Goal: Answer question/provide support: Share knowledge or assist other users

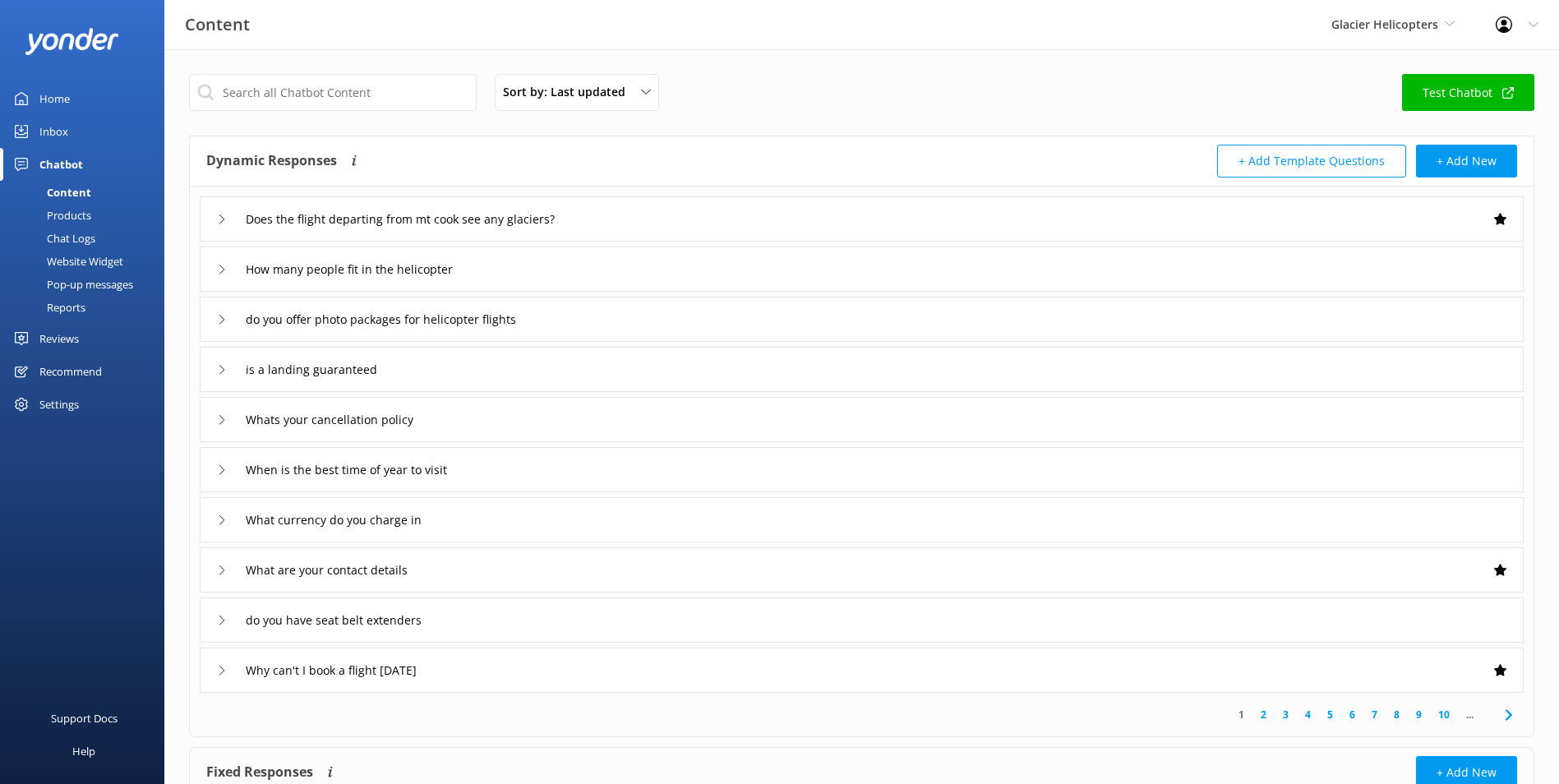
click at [83, 98] on link "Home" at bounding box center [82, 99] width 164 height 33
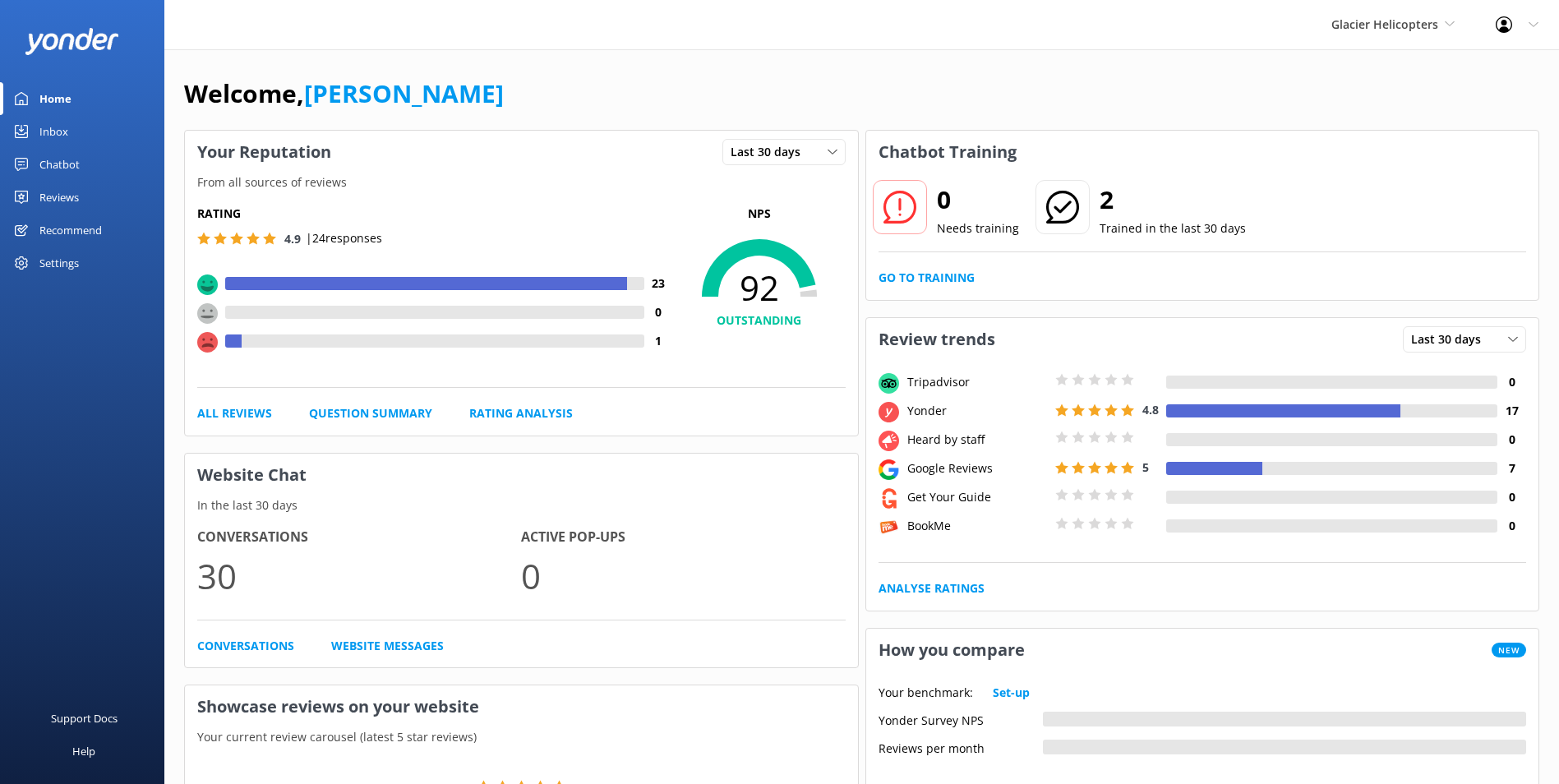
click at [99, 125] on link "Inbox" at bounding box center [82, 131] width 164 height 33
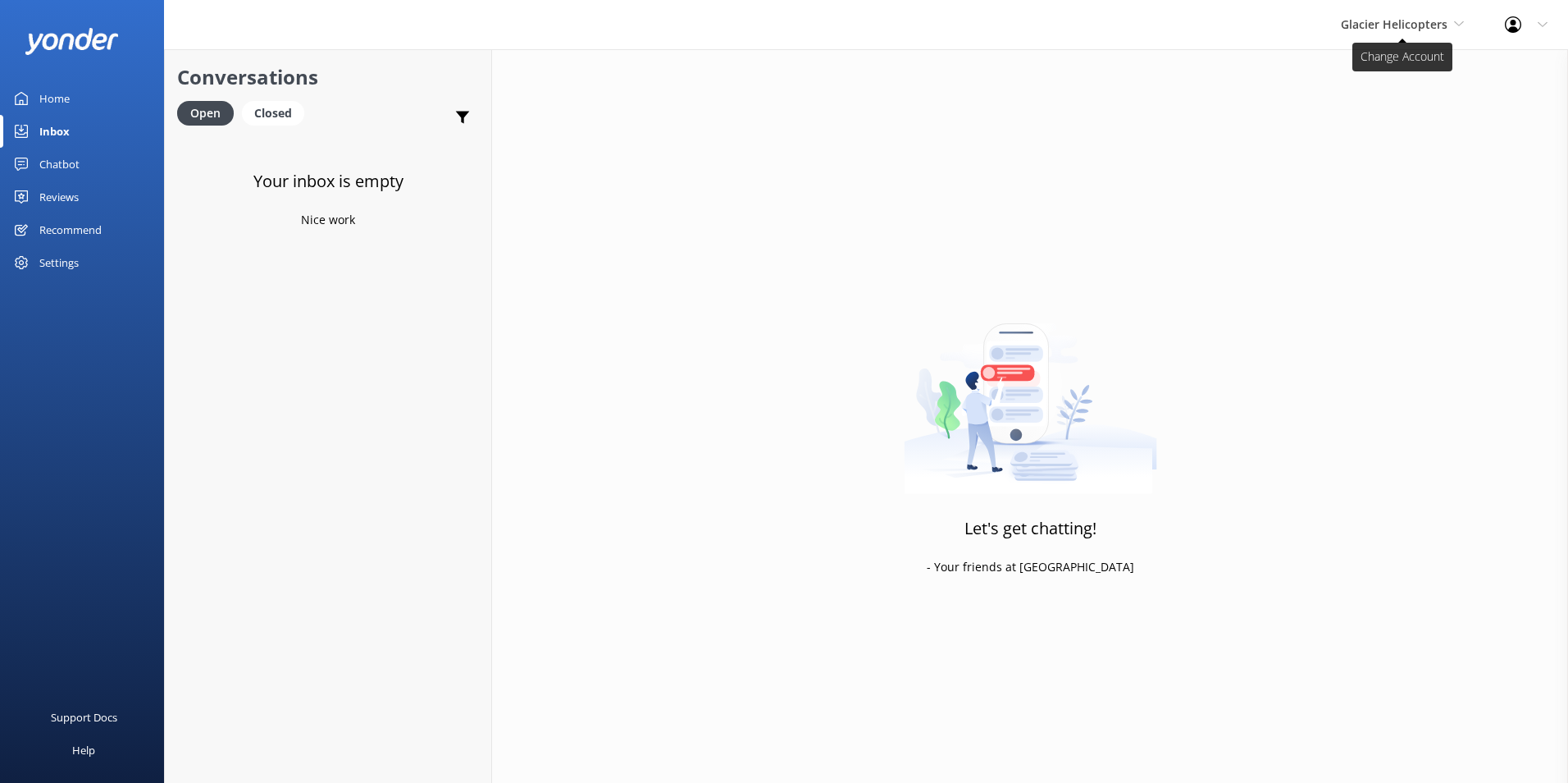
click at [1371, 17] on span "Glacier Helicopters" at bounding box center [1394, 24] width 106 height 16
click at [1377, 77] on link "Milford Sound Scenic Flights" at bounding box center [1402, 69] width 164 height 39
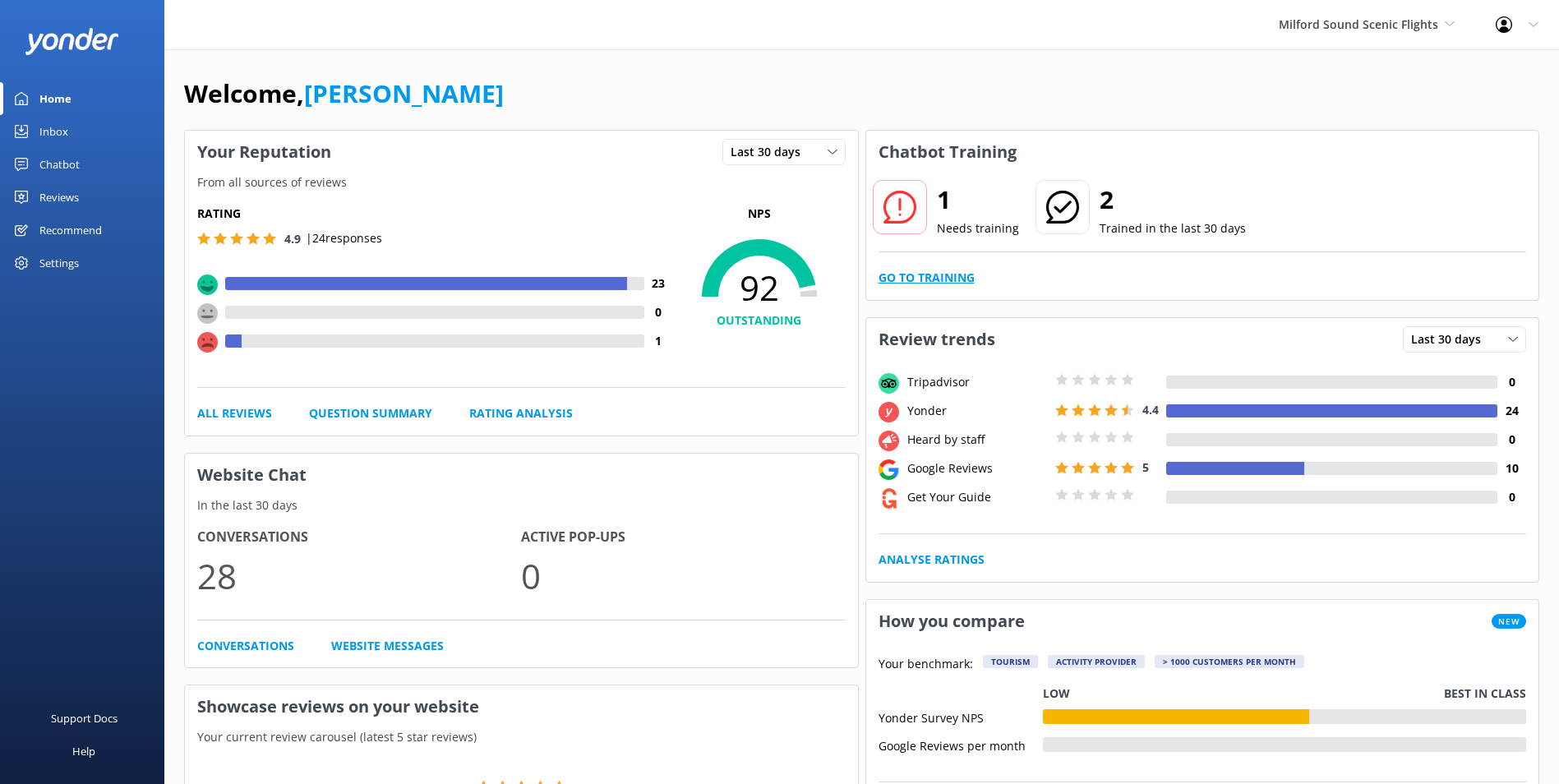
click at [932, 273] on link "Go to Training" at bounding box center [926, 278] width 96 height 18
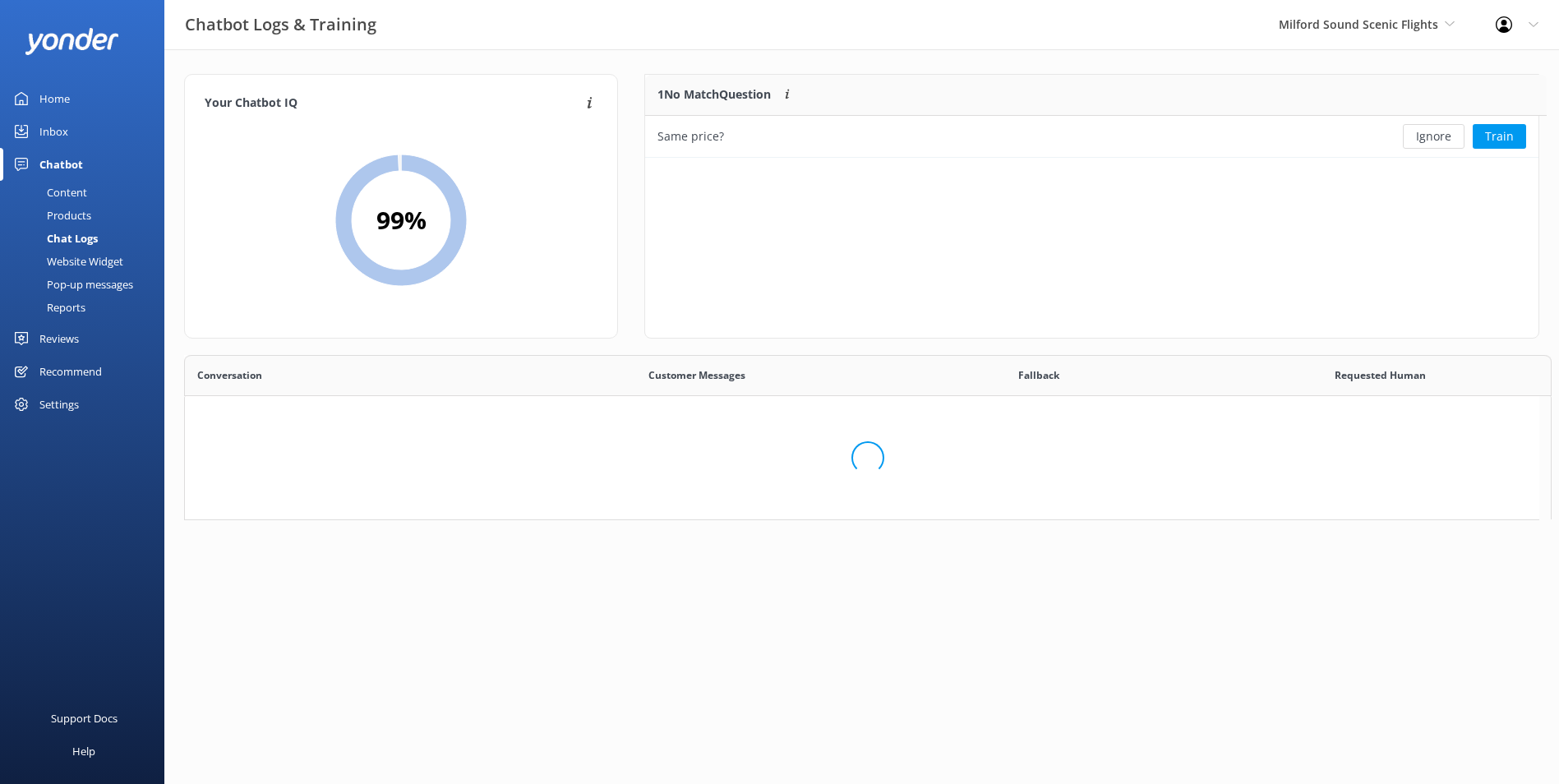
scroll to position [564, 1341]
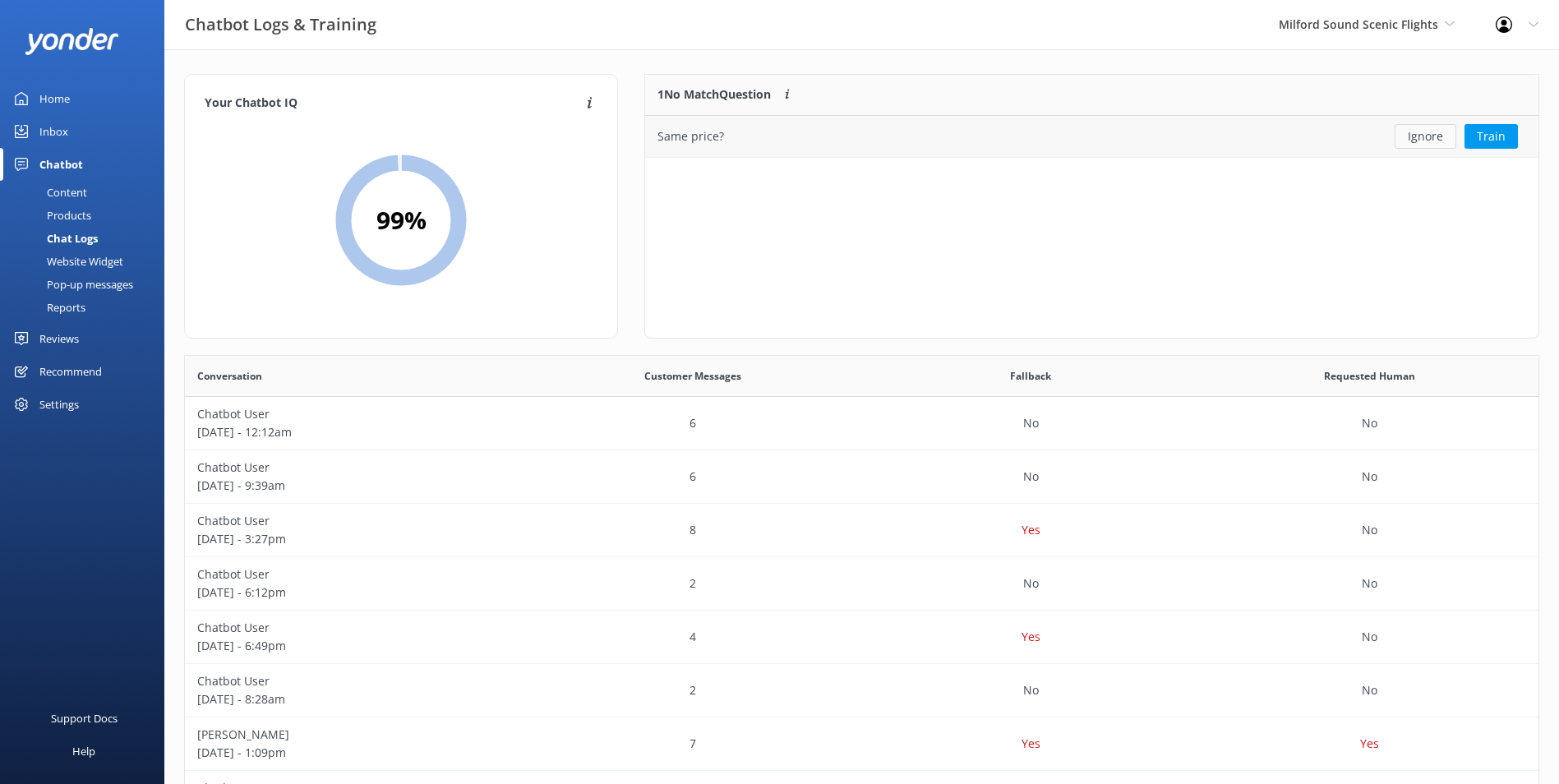
click at [1433, 139] on button "Ignore" at bounding box center [1425, 136] width 62 height 25
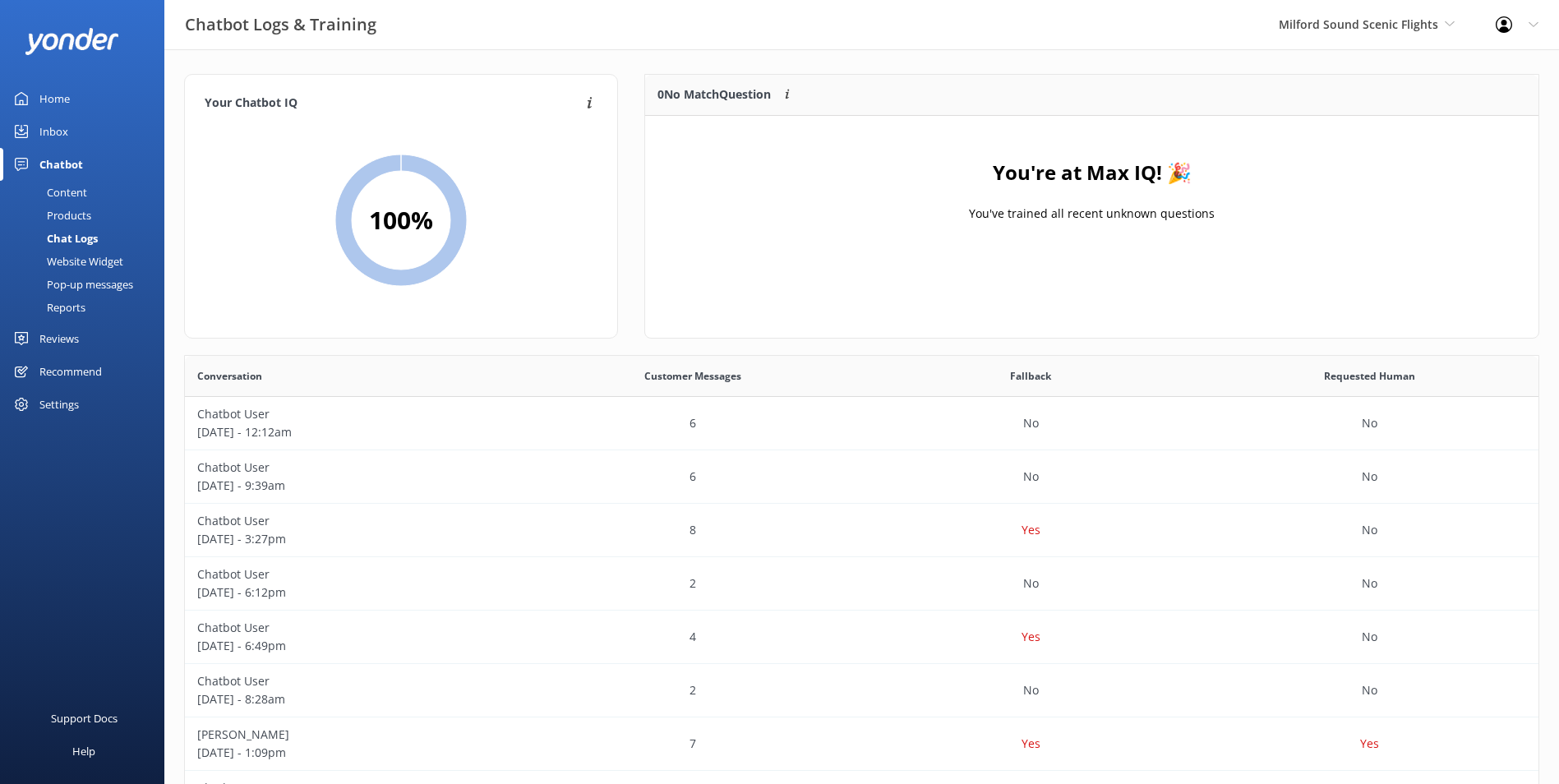
click at [67, 129] on div "Inbox" at bounding box center [53, 131] width 28 height 33
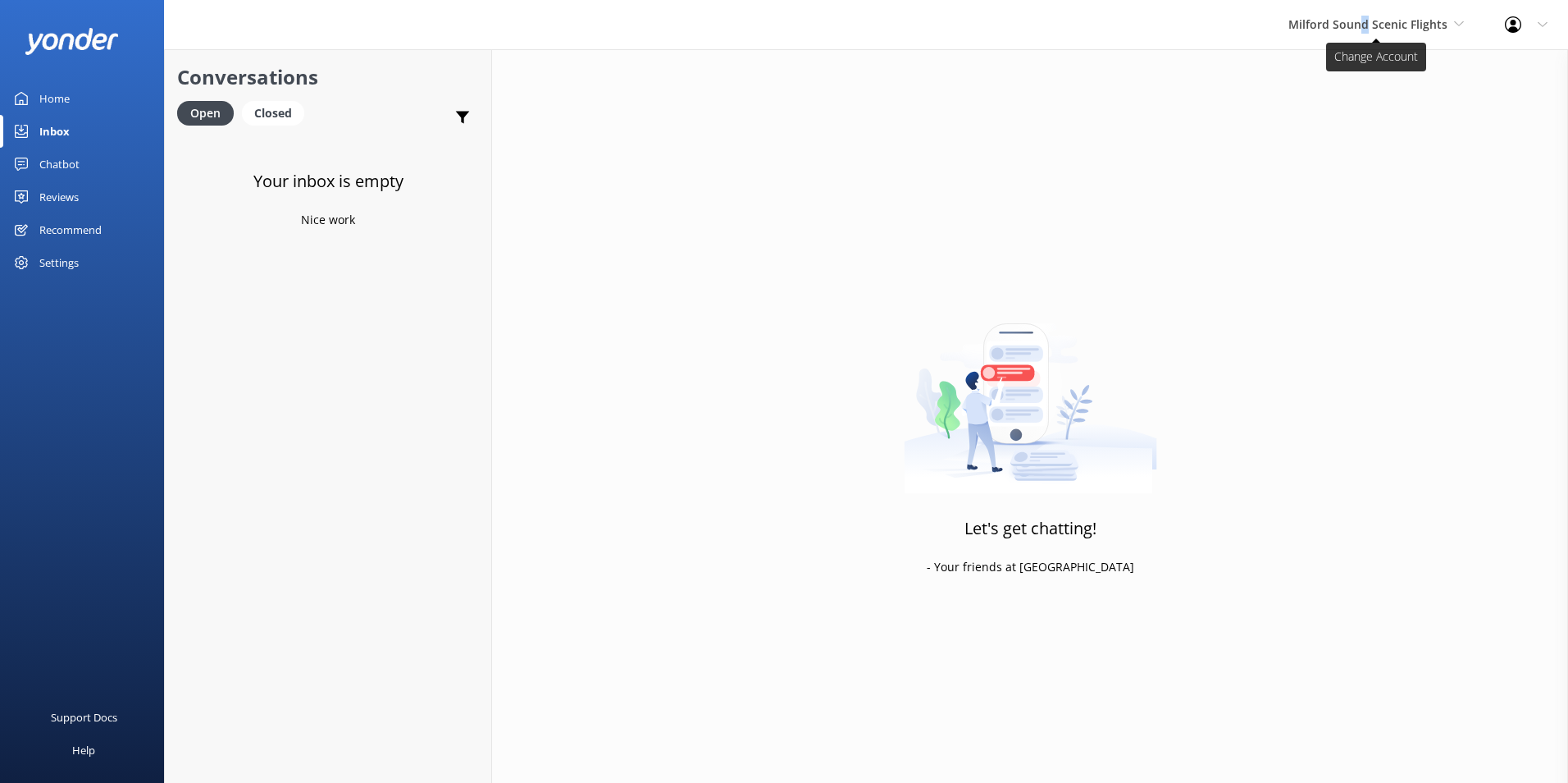
click at [1367, 26] on span "Milford Sound Scenic Flights" at bounding box center [1368, 24] width 159 height 16
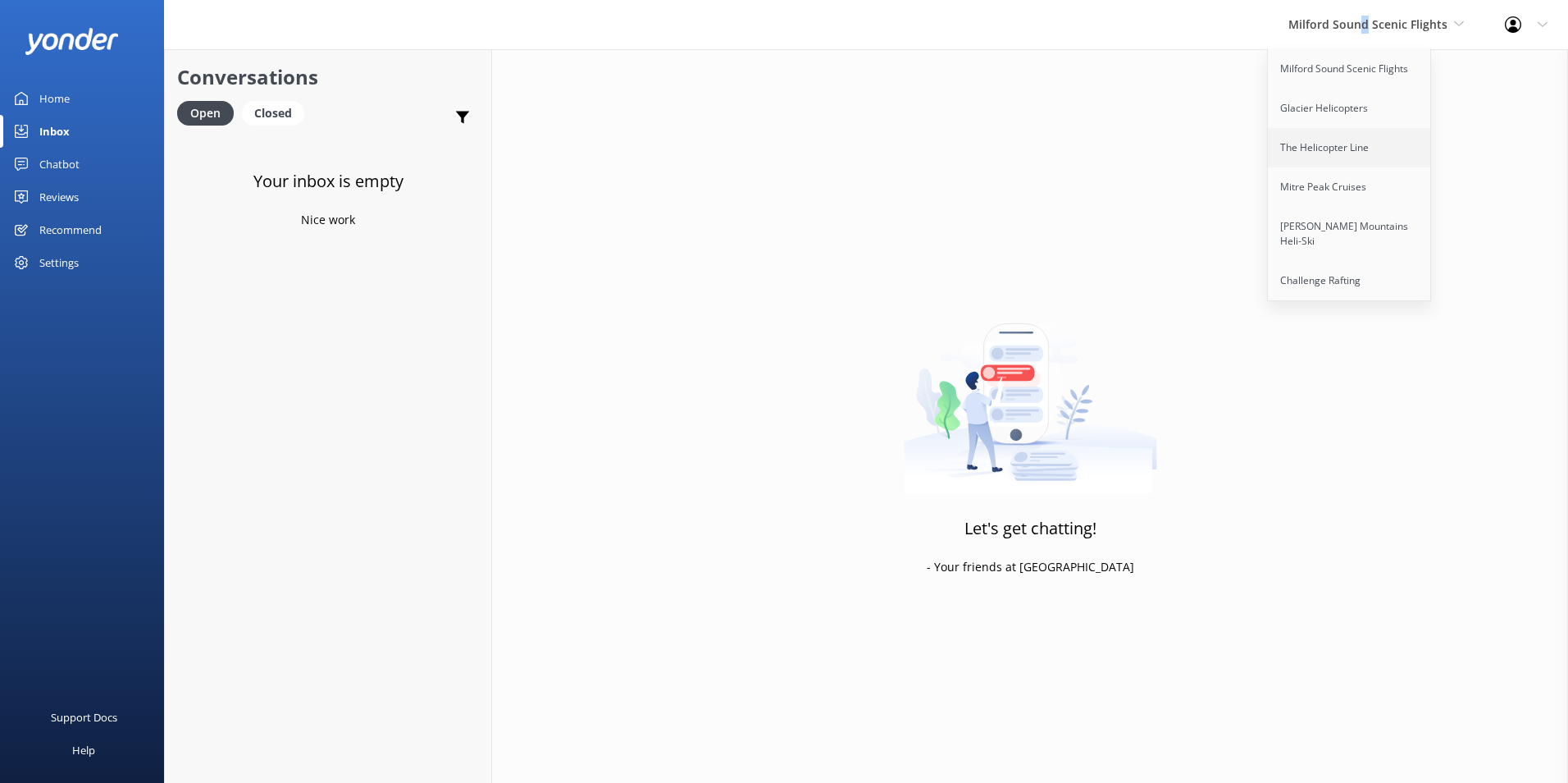
drag, startPoint x: 1367, startPoint y: 26, endPoint x: 1350, endPoint y: 150, distance: 125.2
click at [1350, 150] on link "The Helicopter Line" at bounding box center [1350, 148] width 164 height 39
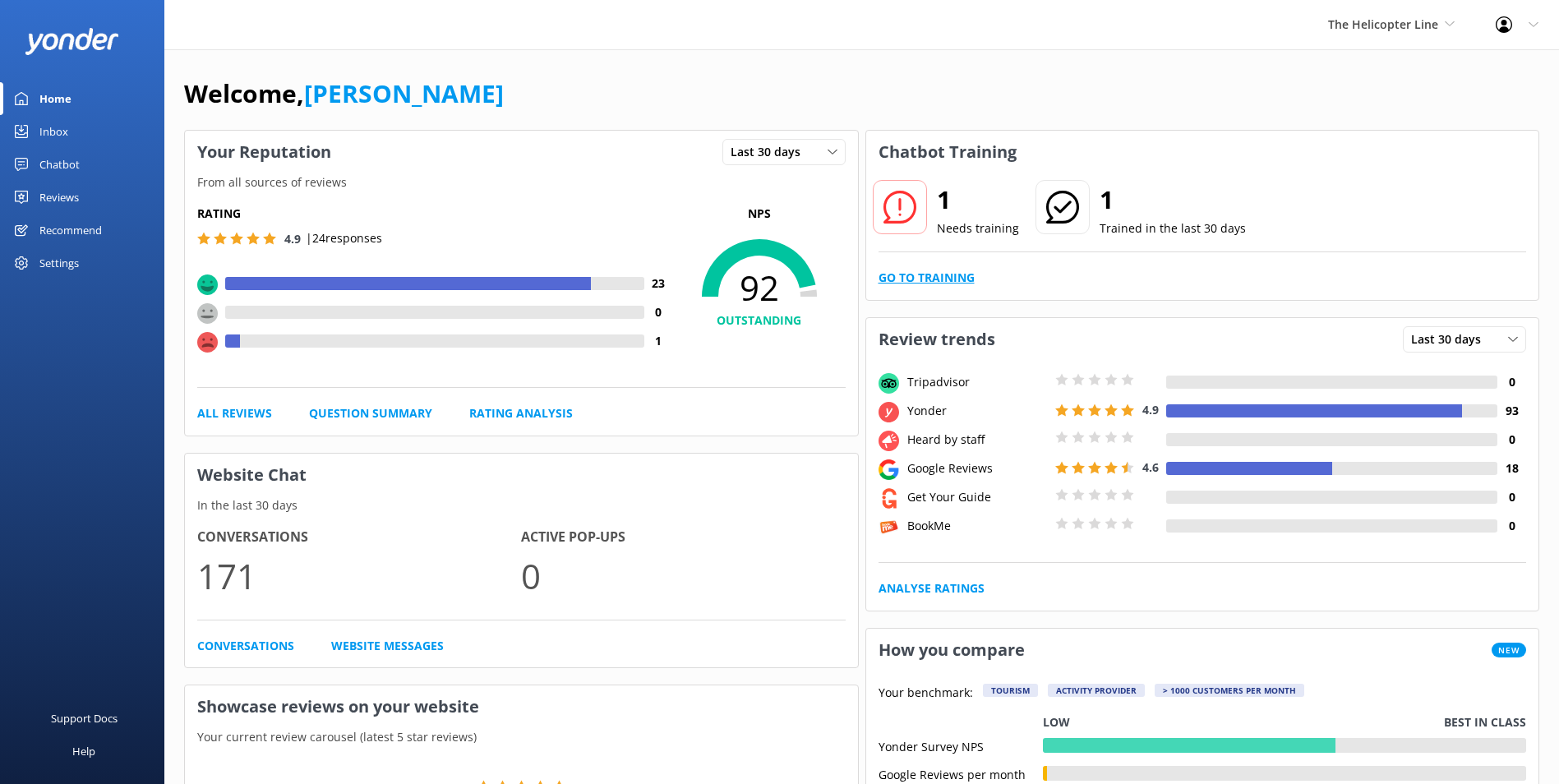
click at [910, 274] on link "Go to Training" at bounding box center [926, 278] width 96 height 18
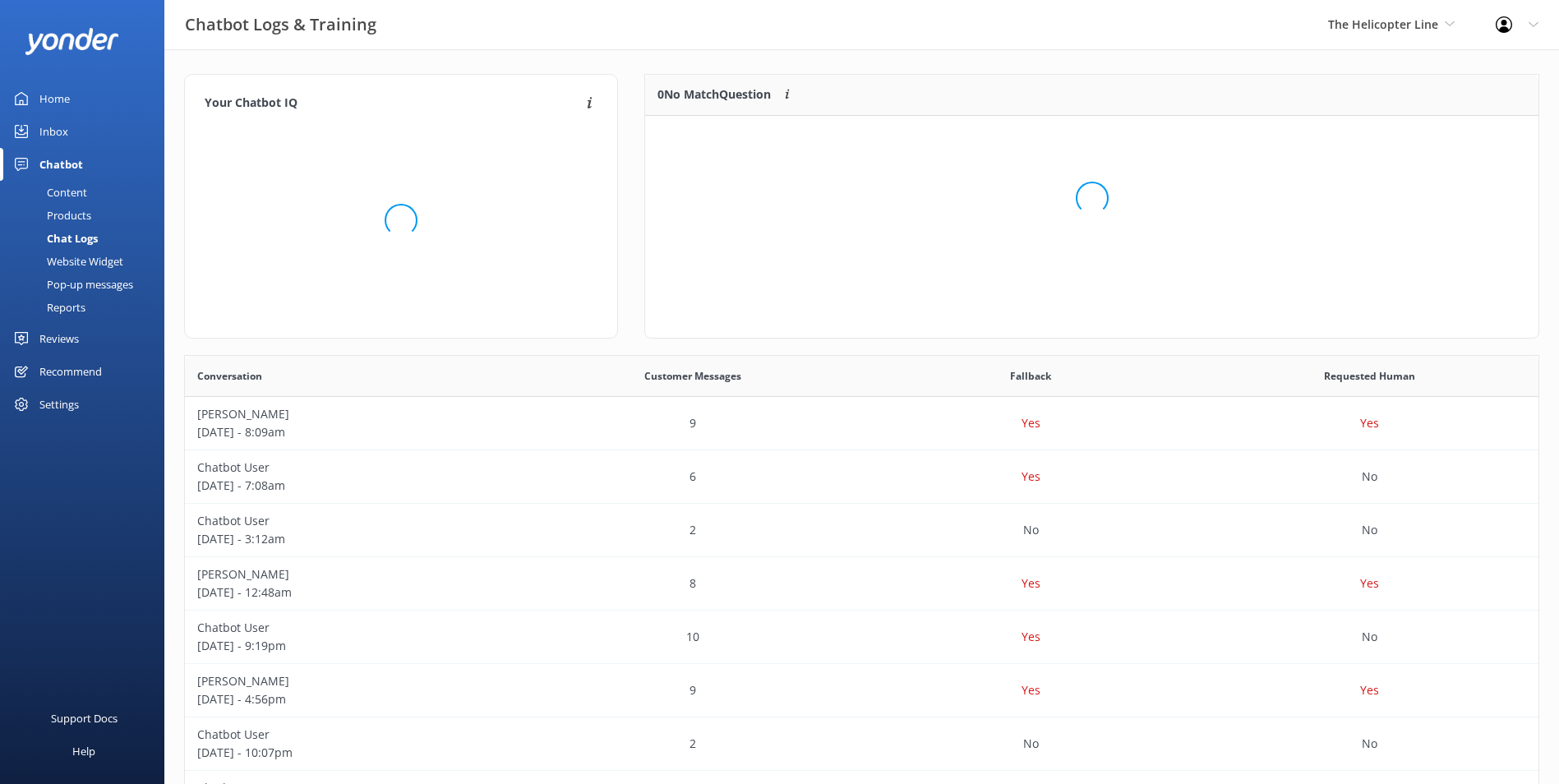
scroll to position [194, 880]
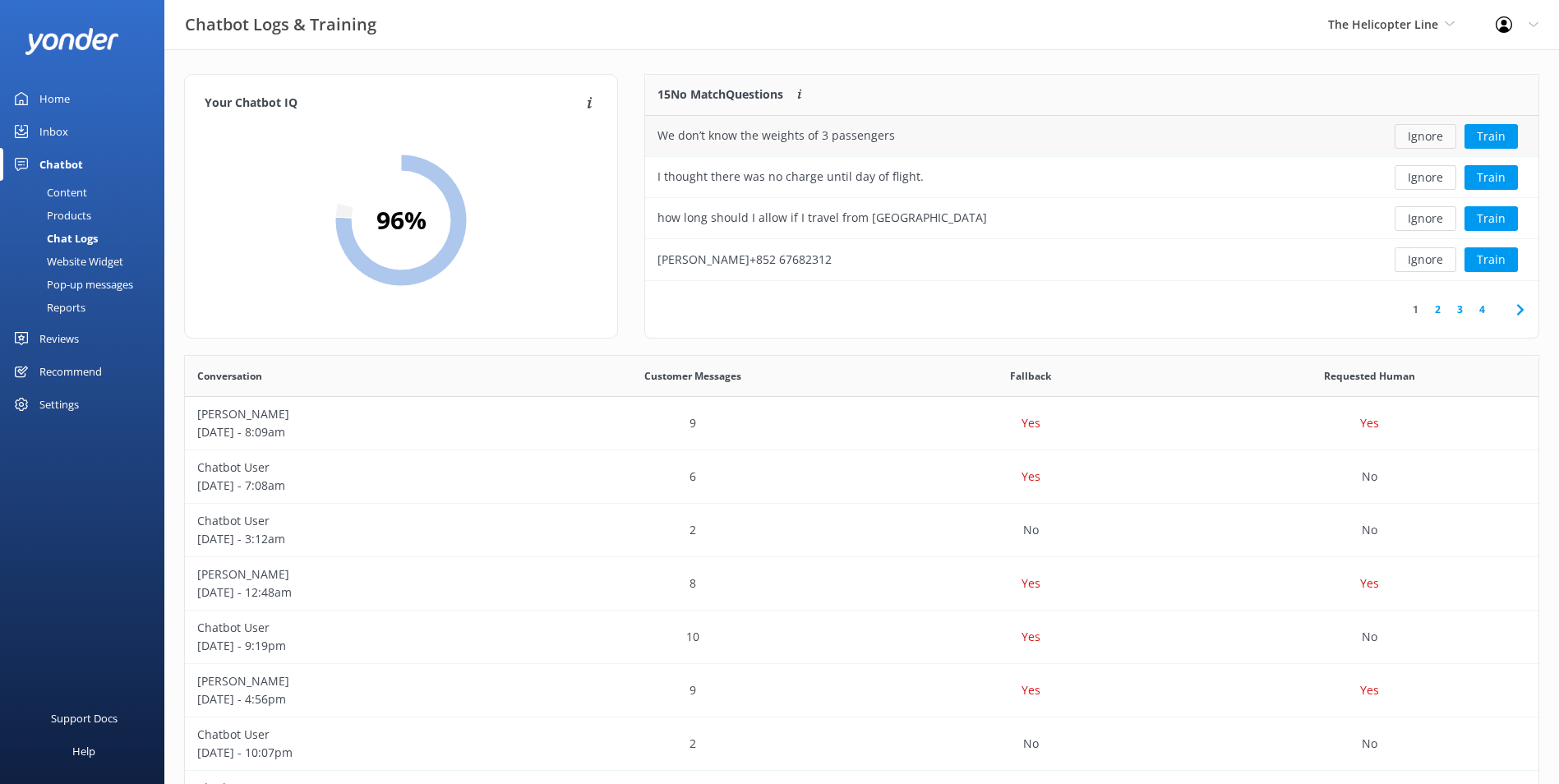
click at [1440, 132] on button "Ignore" at bounding box center [1425, 136] width 62 height 25
click at [1441, 131] on button "Ignore" at bounding box center [1425, 136] width 62 height 25
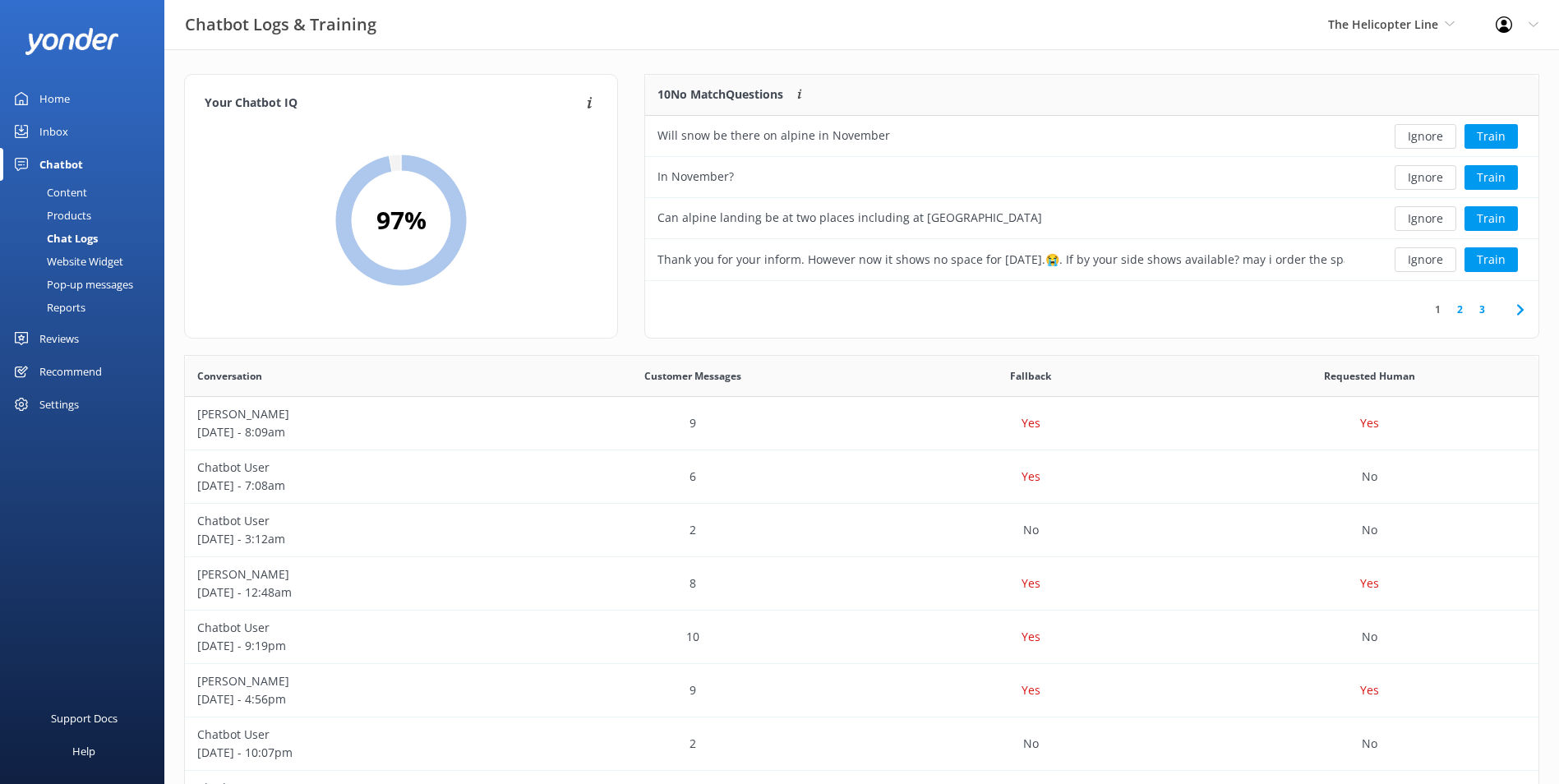
click at [1441, 131] on button "Ignore" at bounding box center [1425, 136] width 62 height 25
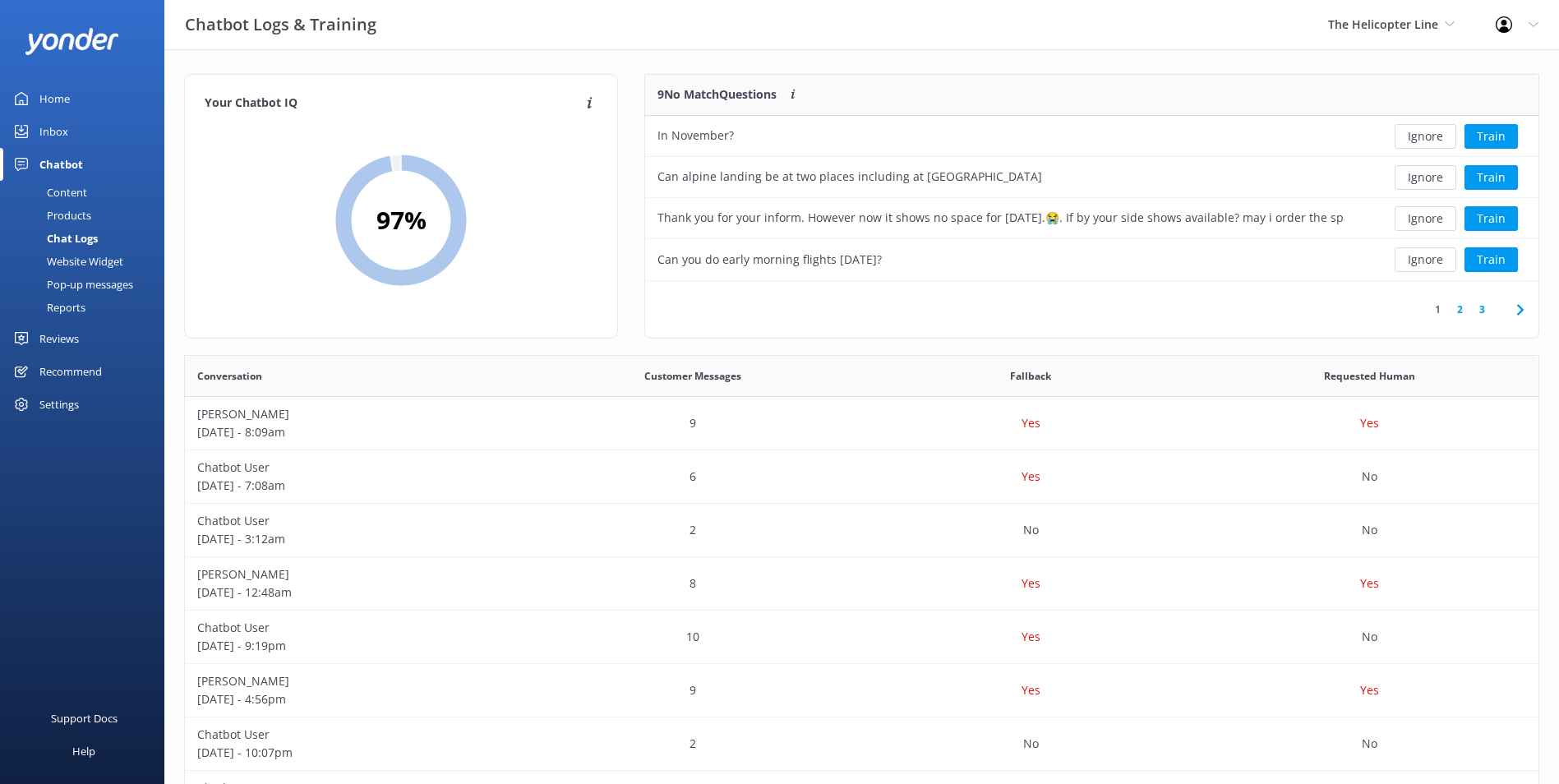
click at [1441, 131] on button "Ignore" at bounding box center [1425, 136] width 62 height 25
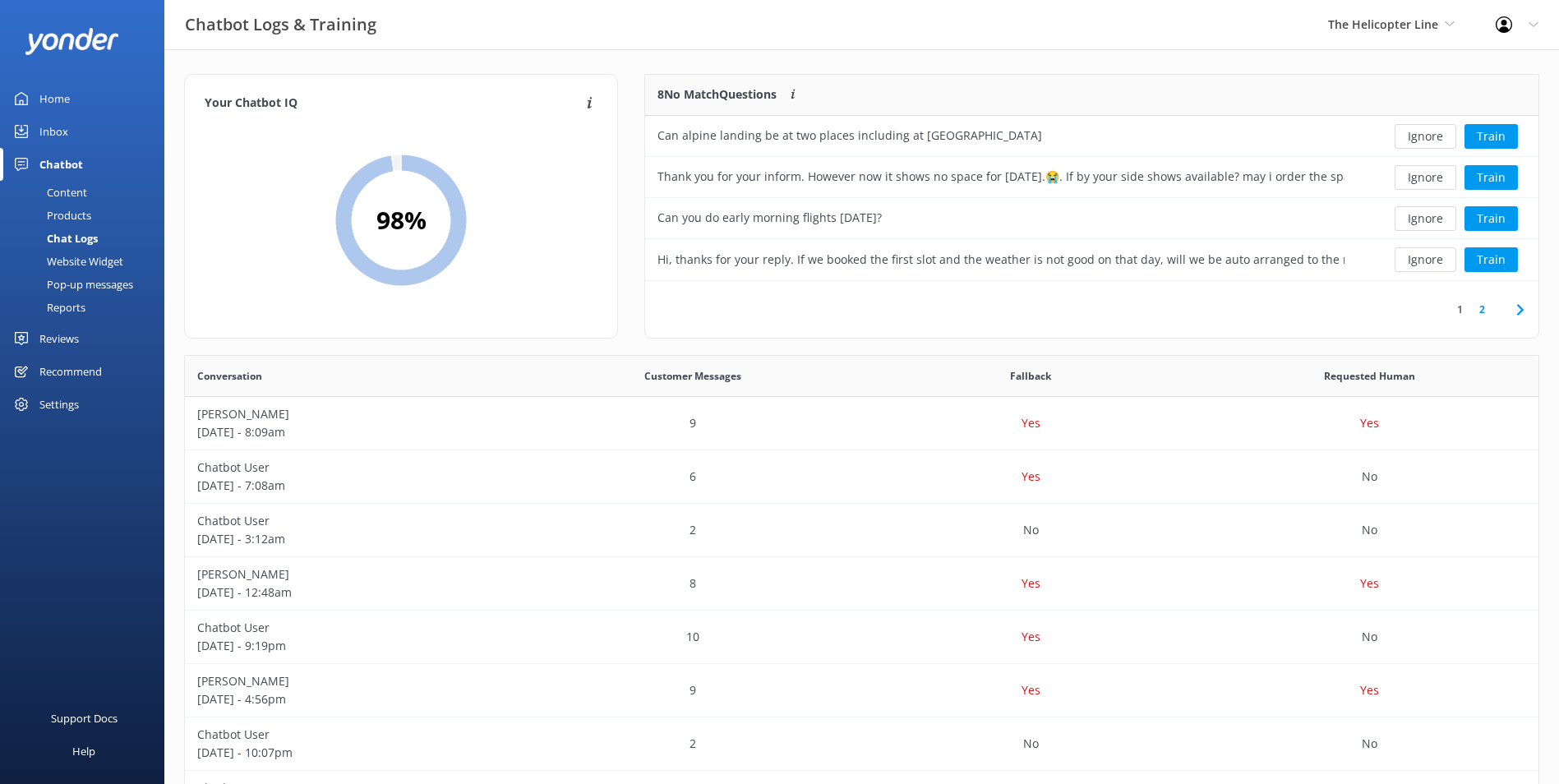
click at [1441, 131] on button "Ignore" at bounding box center [1425, 136] width 62 height 25
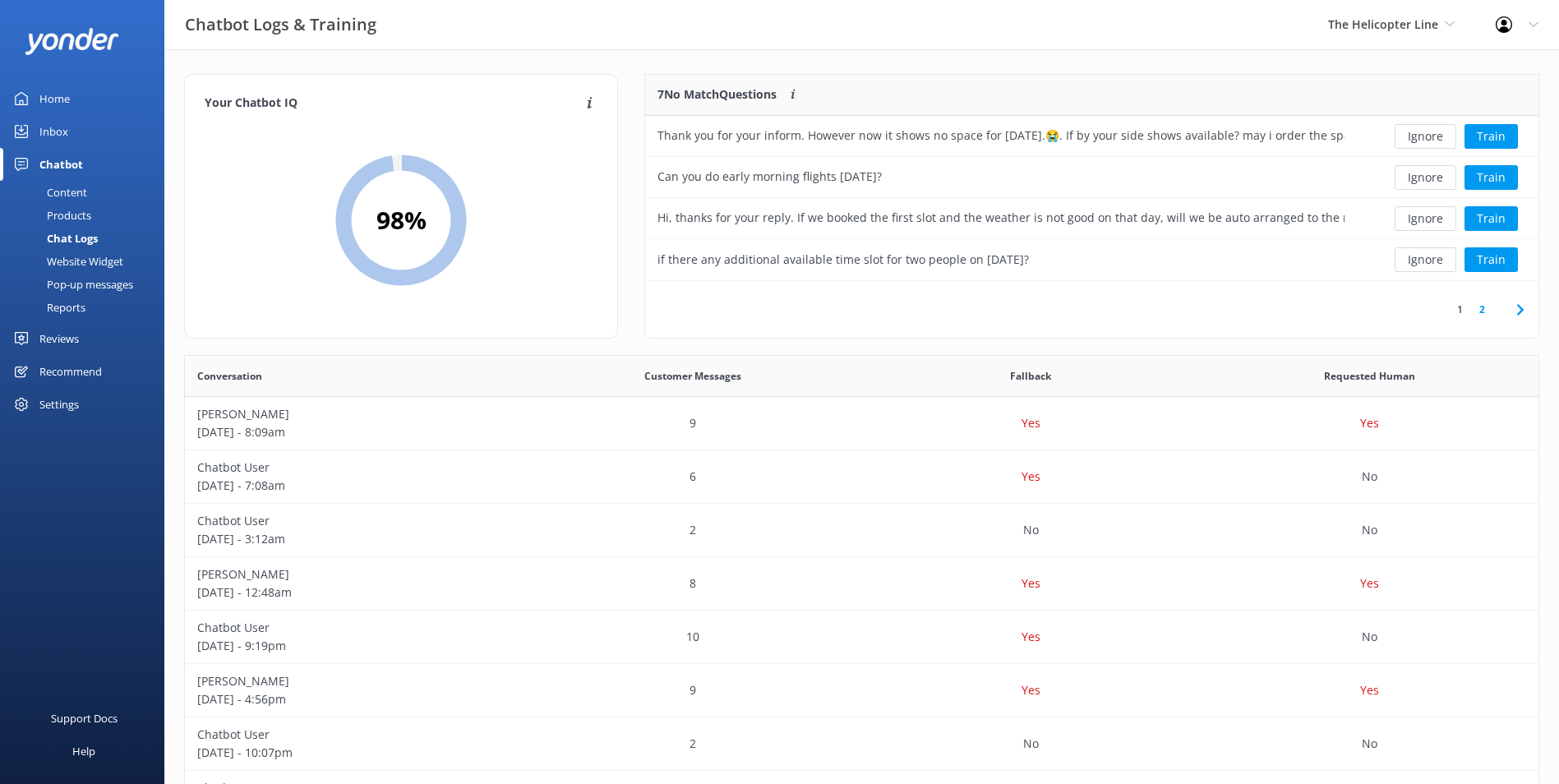
click at [1441, 131] on button "Ignore" at bounding box center [1425, 136] width 62 height 25
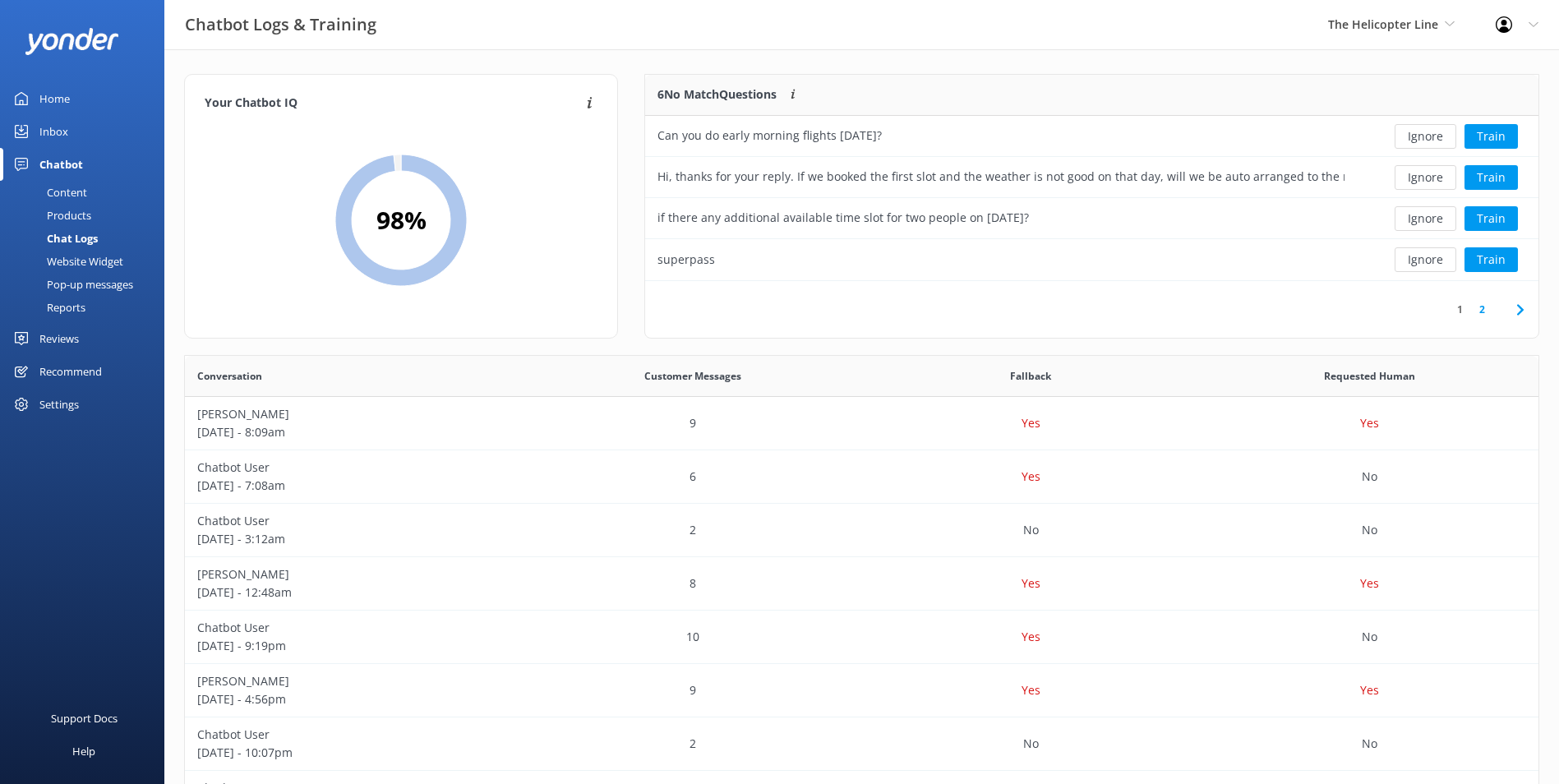
click at [1394, 77] on div at bounding box center [1448, 95] width 182 height 41
click at [1419, 141] on button "Ignore" at bounding box center [1425, 136] width 62 height 25
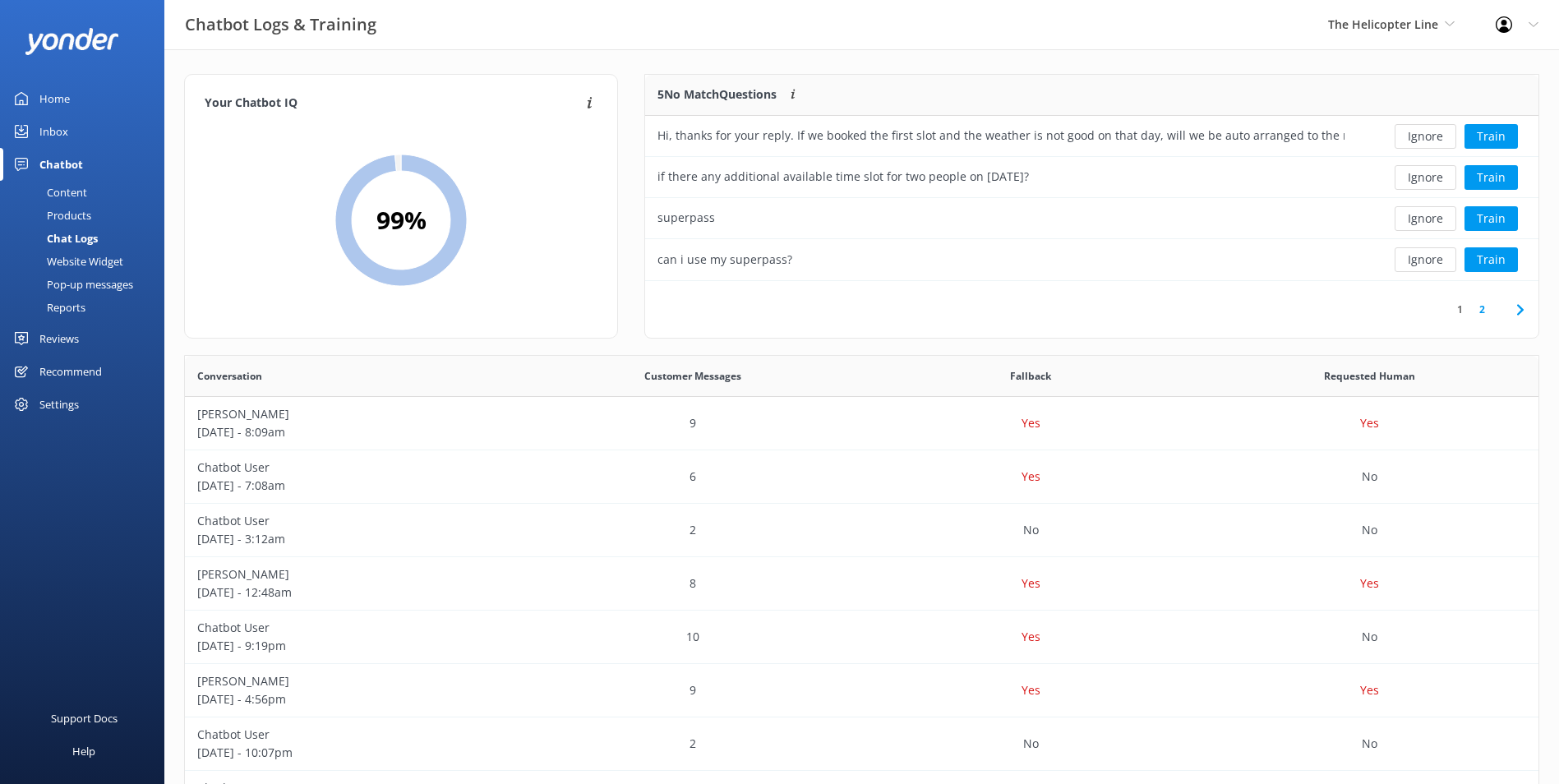
click at [1418, 140] on button "Ignore" at bounding box center [1425, 136] width 62 height 25
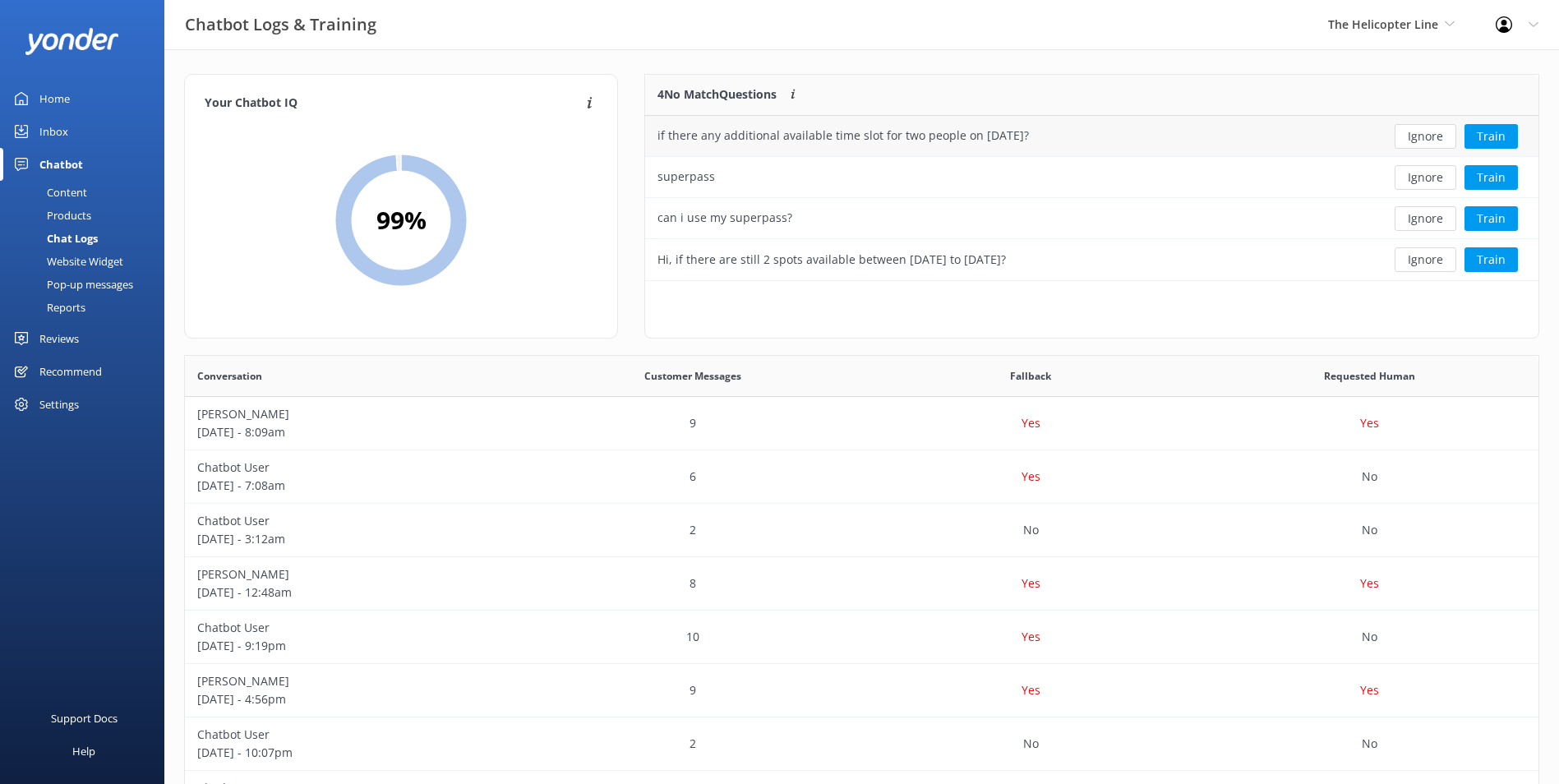
drag, startPoint x: 1415, startPoint y: 140, endPoint x: 1407, endPoint y: 140, distance: 8.0
click at [1408, 140] on button "Ignore" at bounding box center [1425, 136] width 62 height 25
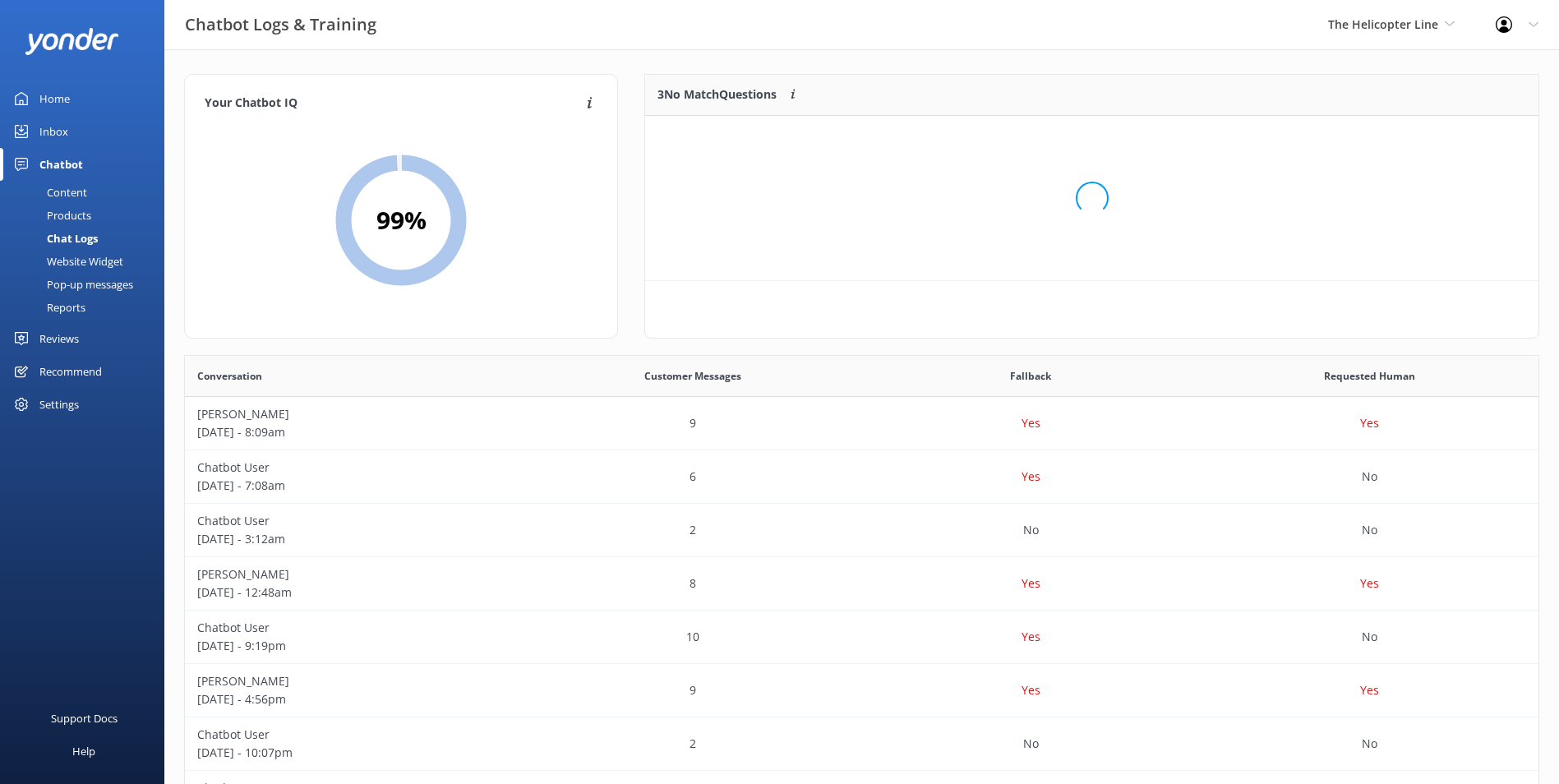
scroll to position [152, 880]
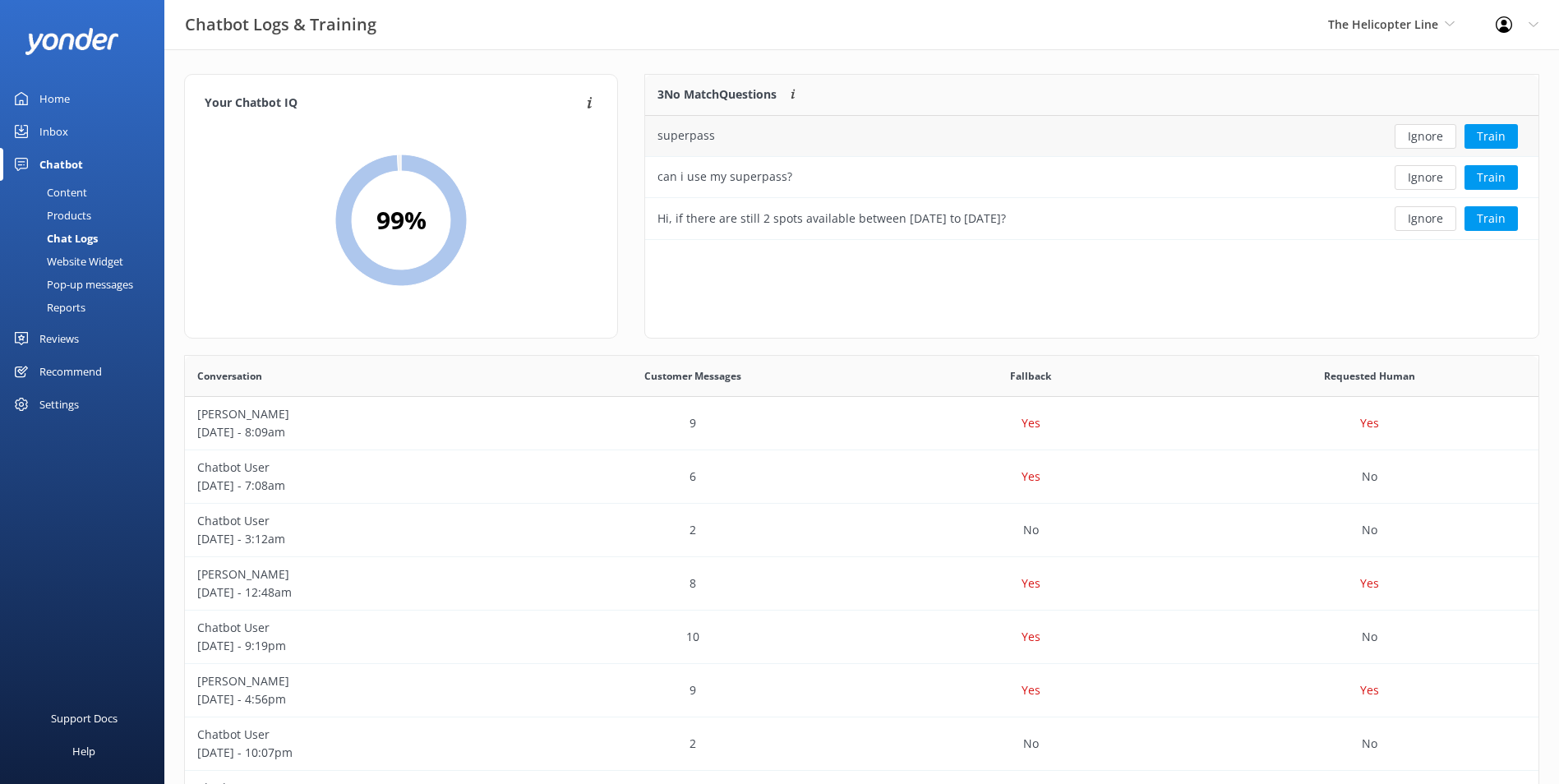
click at [1407, 139] on button "Ignore" at bounding box center [1425, 136] width 62 height 25
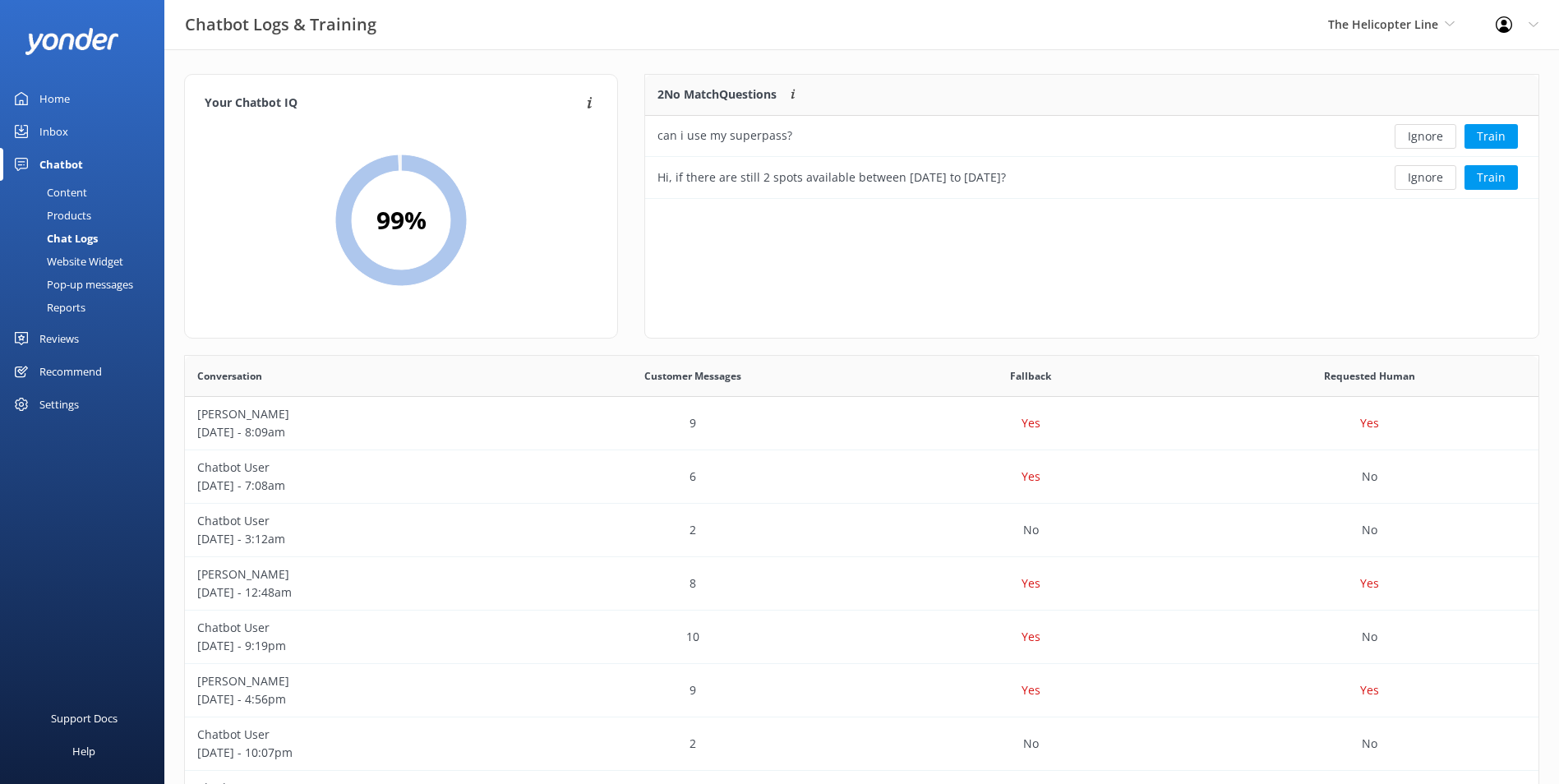
scroll to position [112, 880]
click at [1404, 143] on button "Ignore" at bounding box center [1425, 136] width 62 height 25
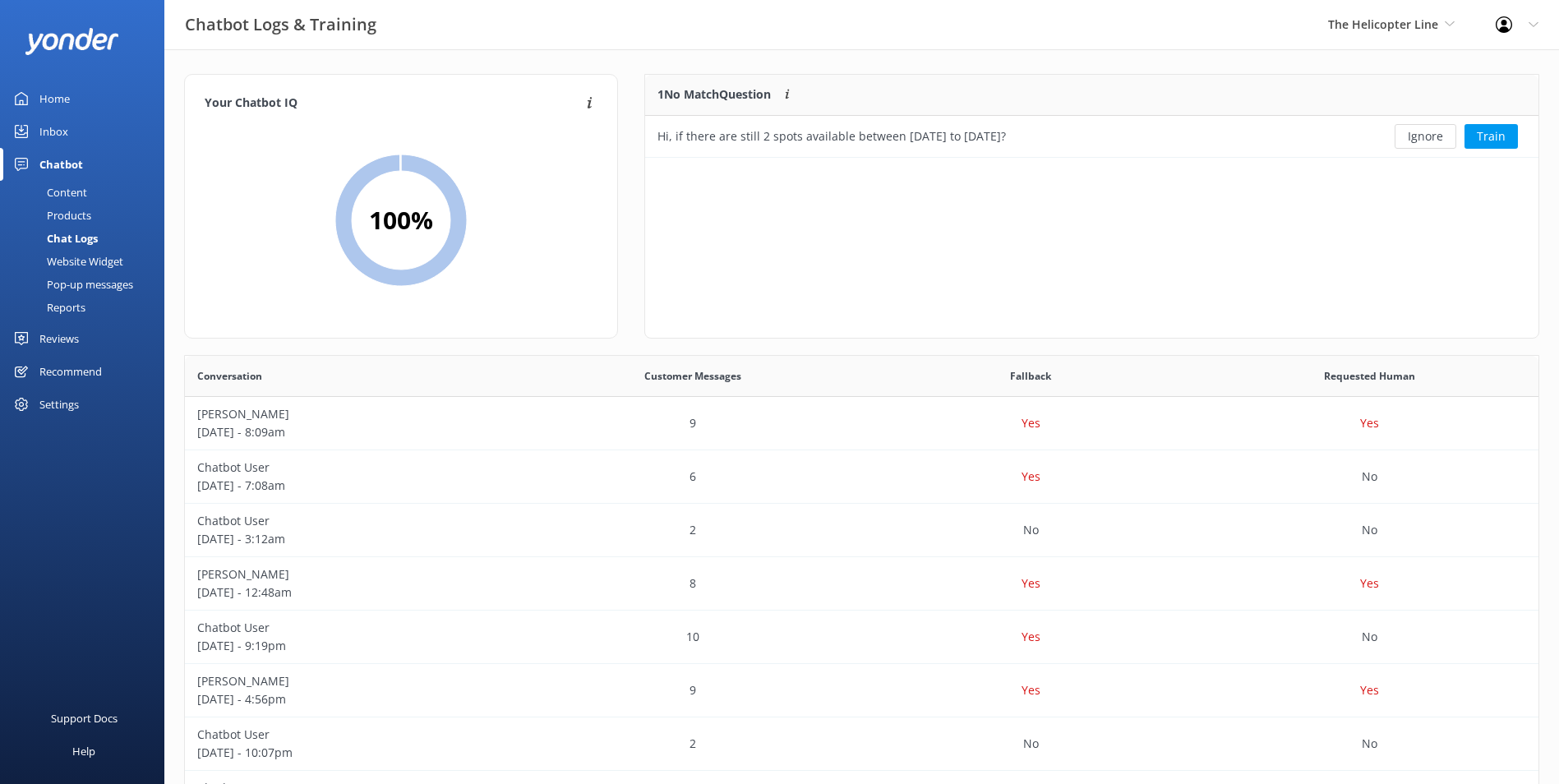
scroll to position [71, 880]
click at [1430, 128] on button "Ignore" at bounding box center [1425, 136] width 62 height 25
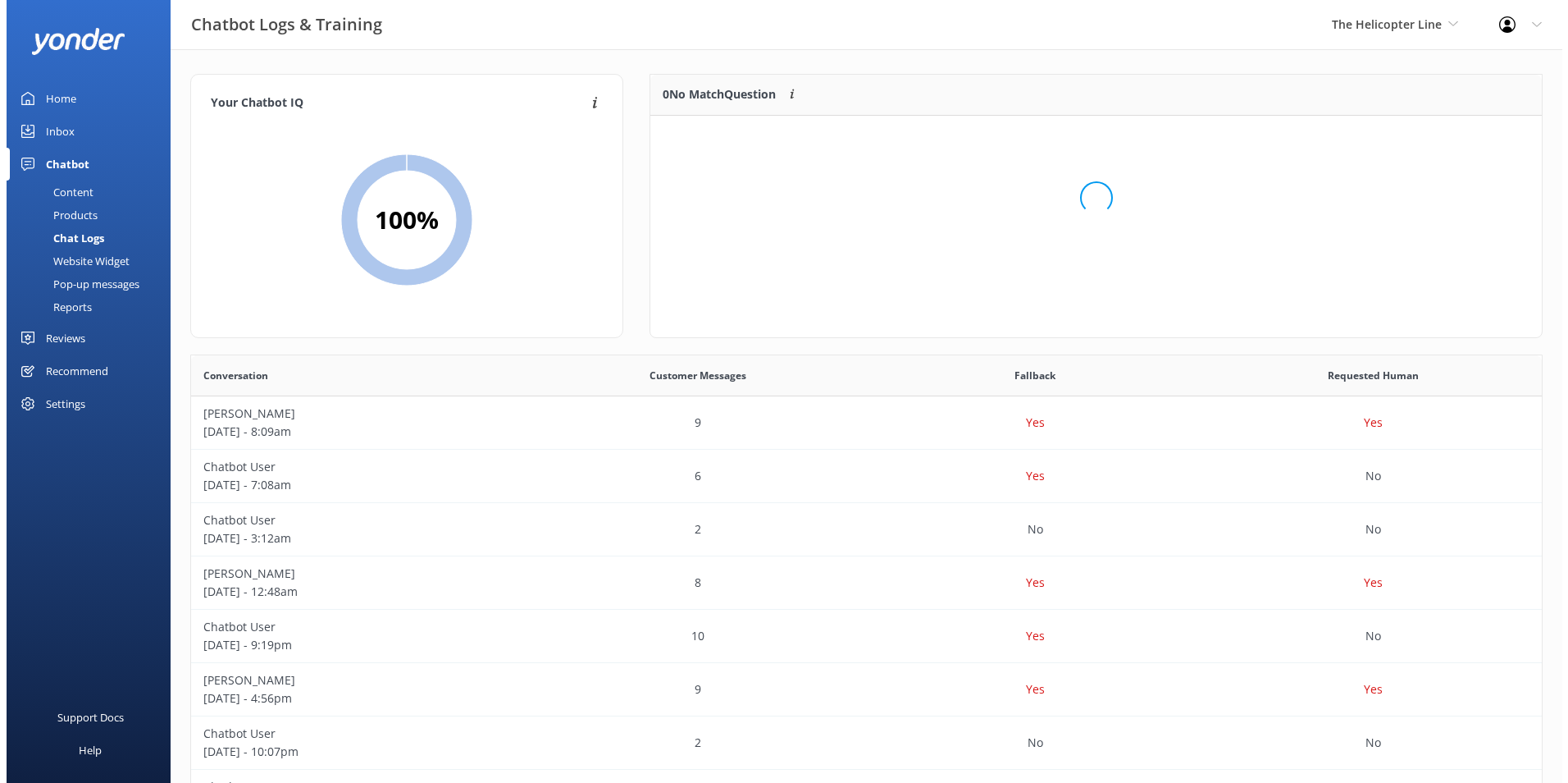
scroll to position [193, 879]
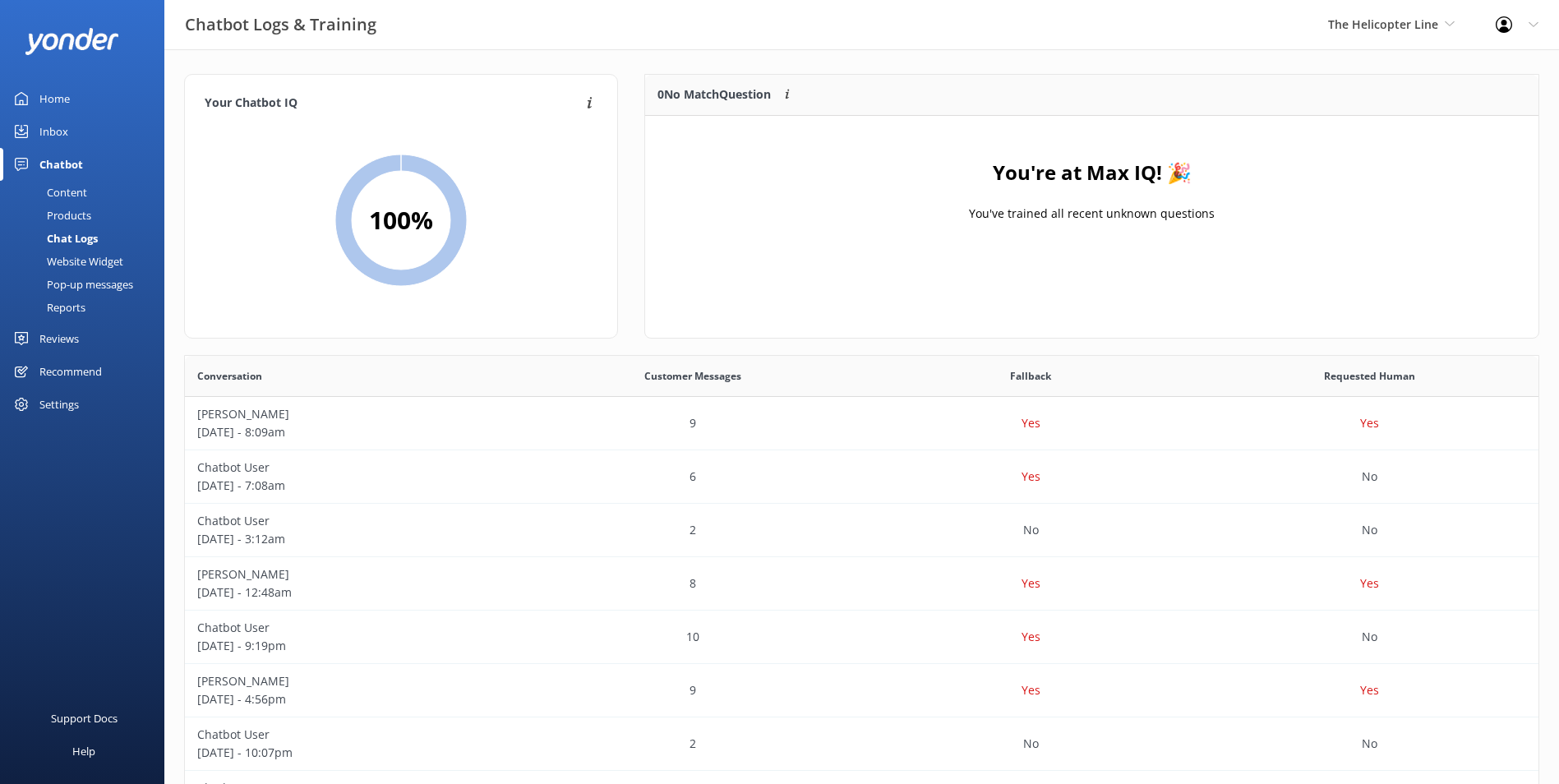
click at [62, 129] on div "Inbox" at bounding box center [53, 131] width 28 height 33
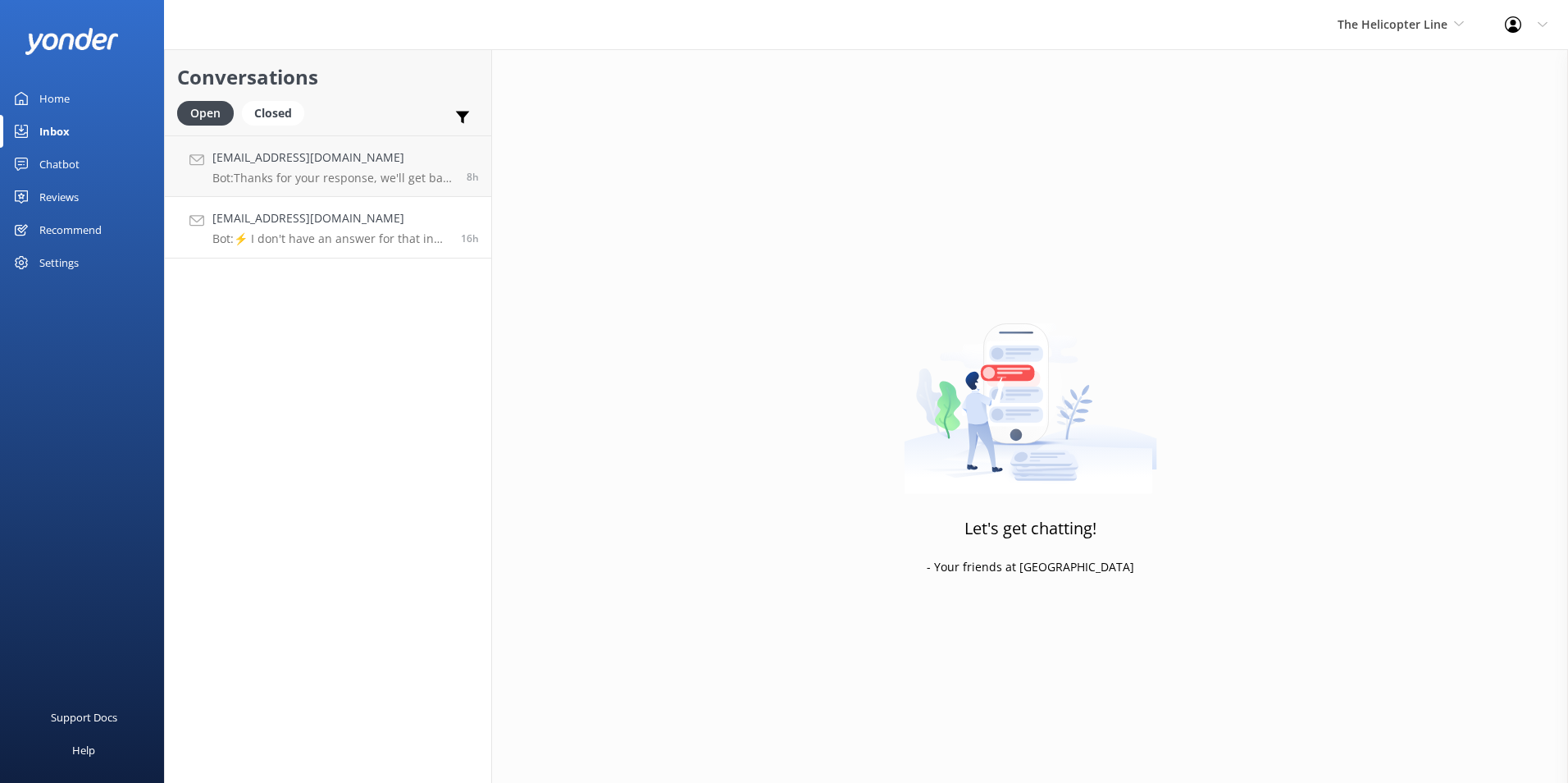
click at [261, 239] on p "Bot: ⚡ I don't have an answer for that in my knowledge base. Please try and rep…" at bounding box center [331, 238] width 236 height 15
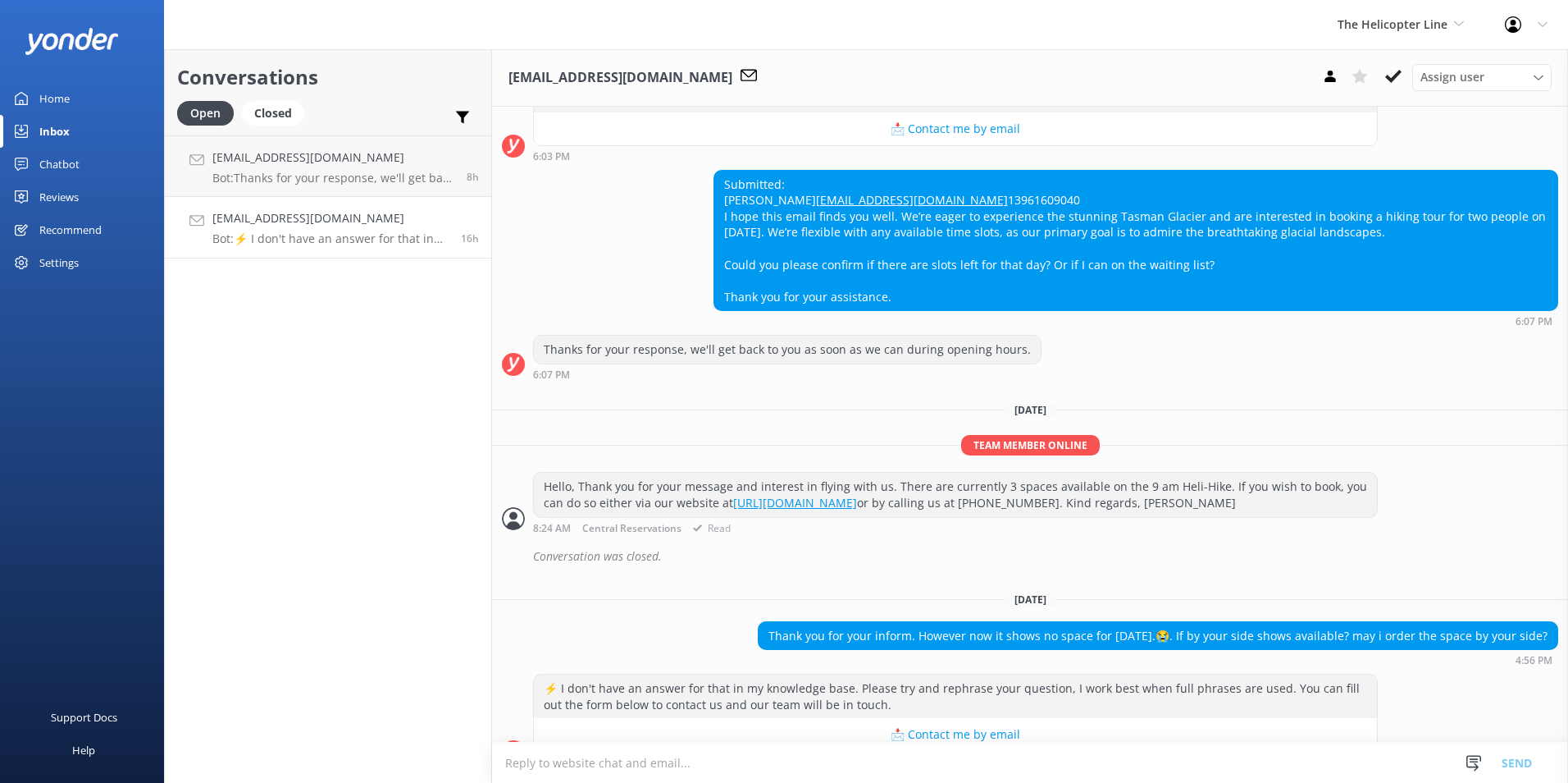
scroll to position [428, 0]
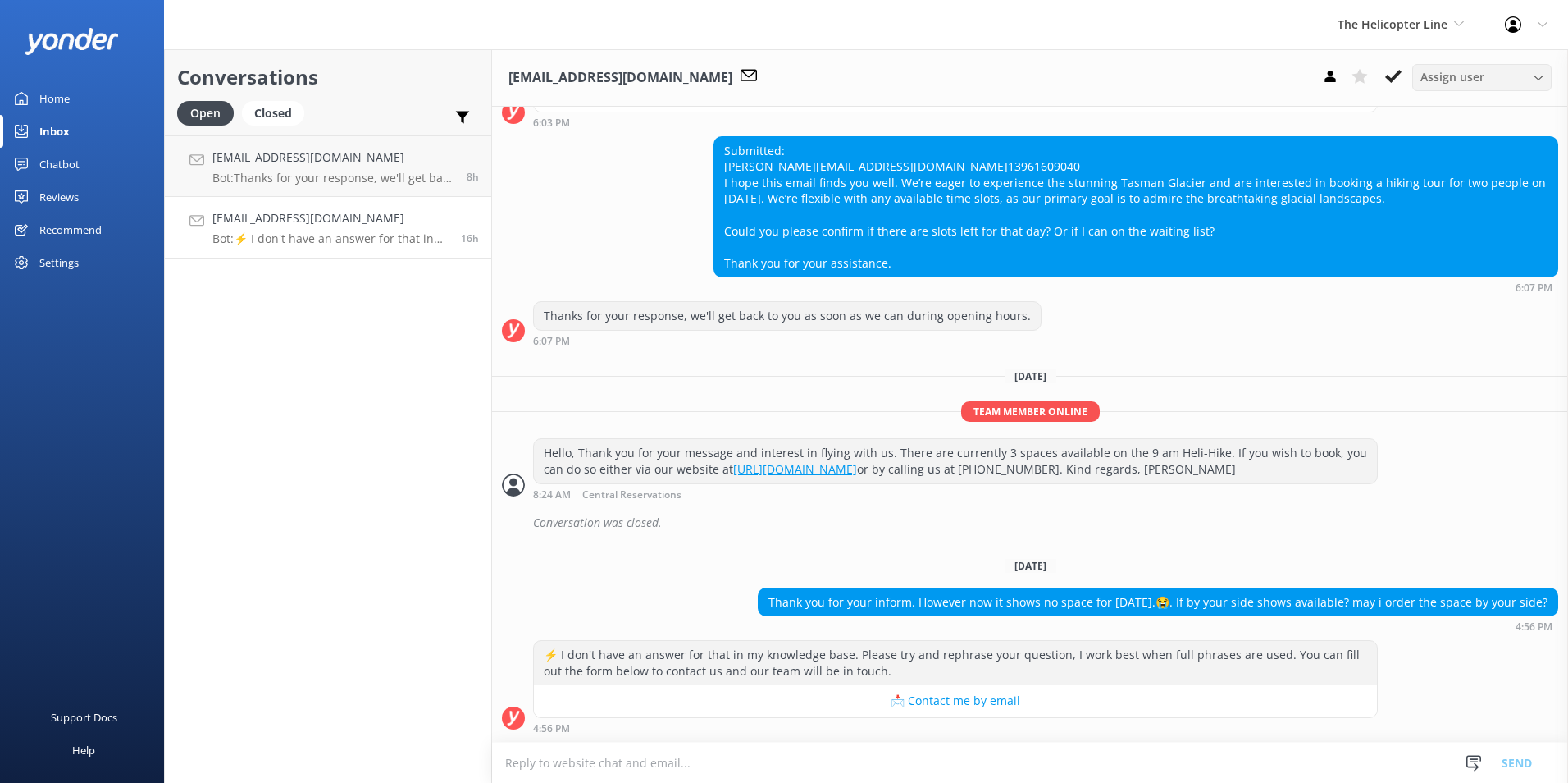
click at [1465, 73] on span "Assign user" at bounding box center [1453, 77] width 64 height 18
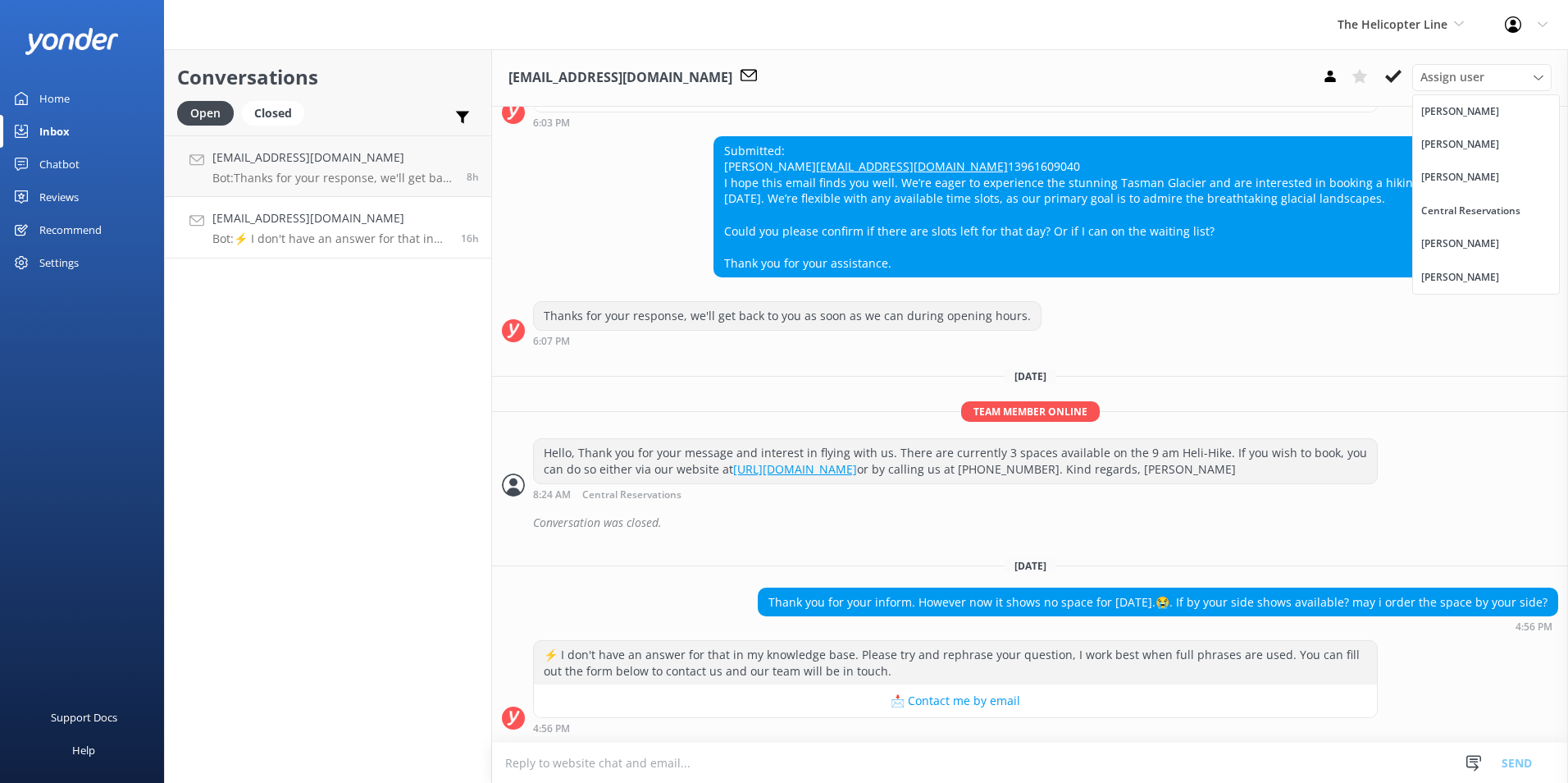
click at [1442, 212] on div "Central Reservations" at bounding box center [1471, 211] width 99 height 17
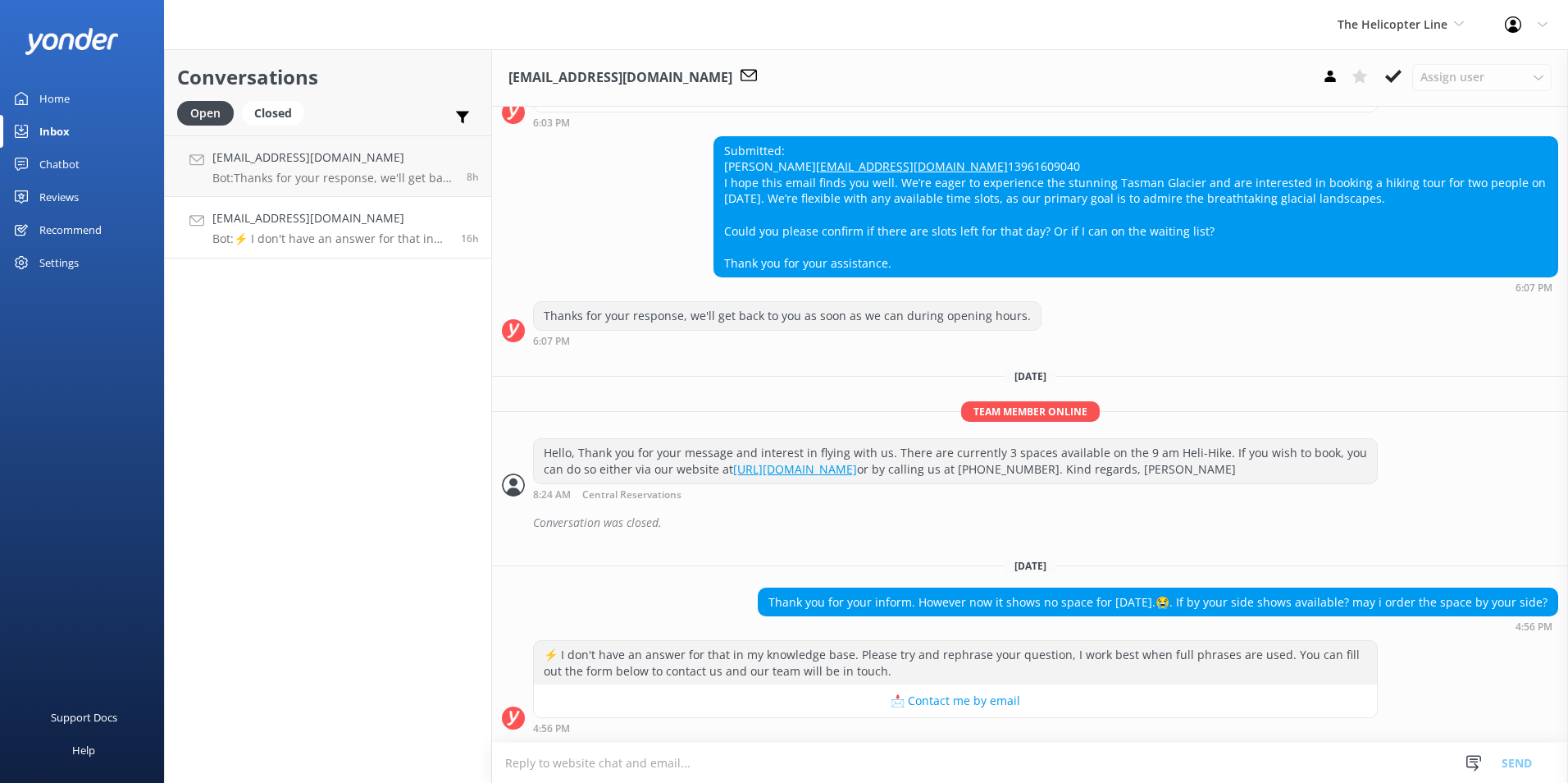
click at [367, 244] on p "Bot: ⚡ I don't have an answer for that in my knowledge base. Please try and rep…" at bounding box center [331, 238] width 236 height 15
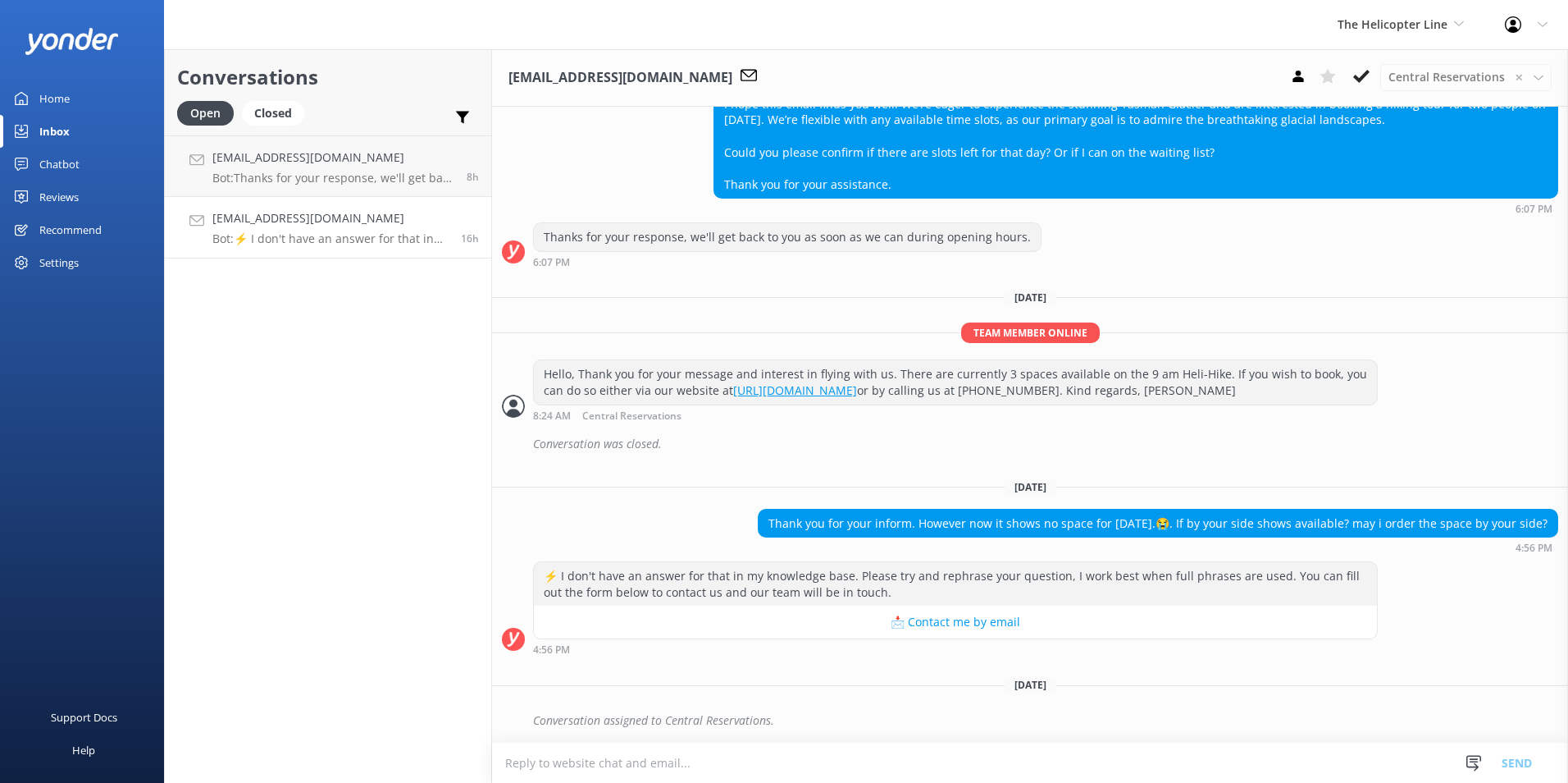
scroll to position [507, 0]
click at [367, 241] on p "Bot: ⚡ I don't have an answer for that in my knowledge base. Please try and rep…" at bounding box center [331, 238] width 236 height 15
click at [370, 221] on h4 "[EMAIL_ADDRESS][DOMAIN_NAME]" at bounding box center [331, 218] width 236 height 18
click at [310, 402] on div "Conversations Open Closed Important Assigned to me Unassigned [EMAIL_ADDRESS][D…" at bounding box center [328, 416] width 328 height 733
click at [298, 236] on p "Bot: ⚡ I don't have an answer for that in my knowledge base. Please try and rep…" at bounding box center [331, 238] width 236 height 15
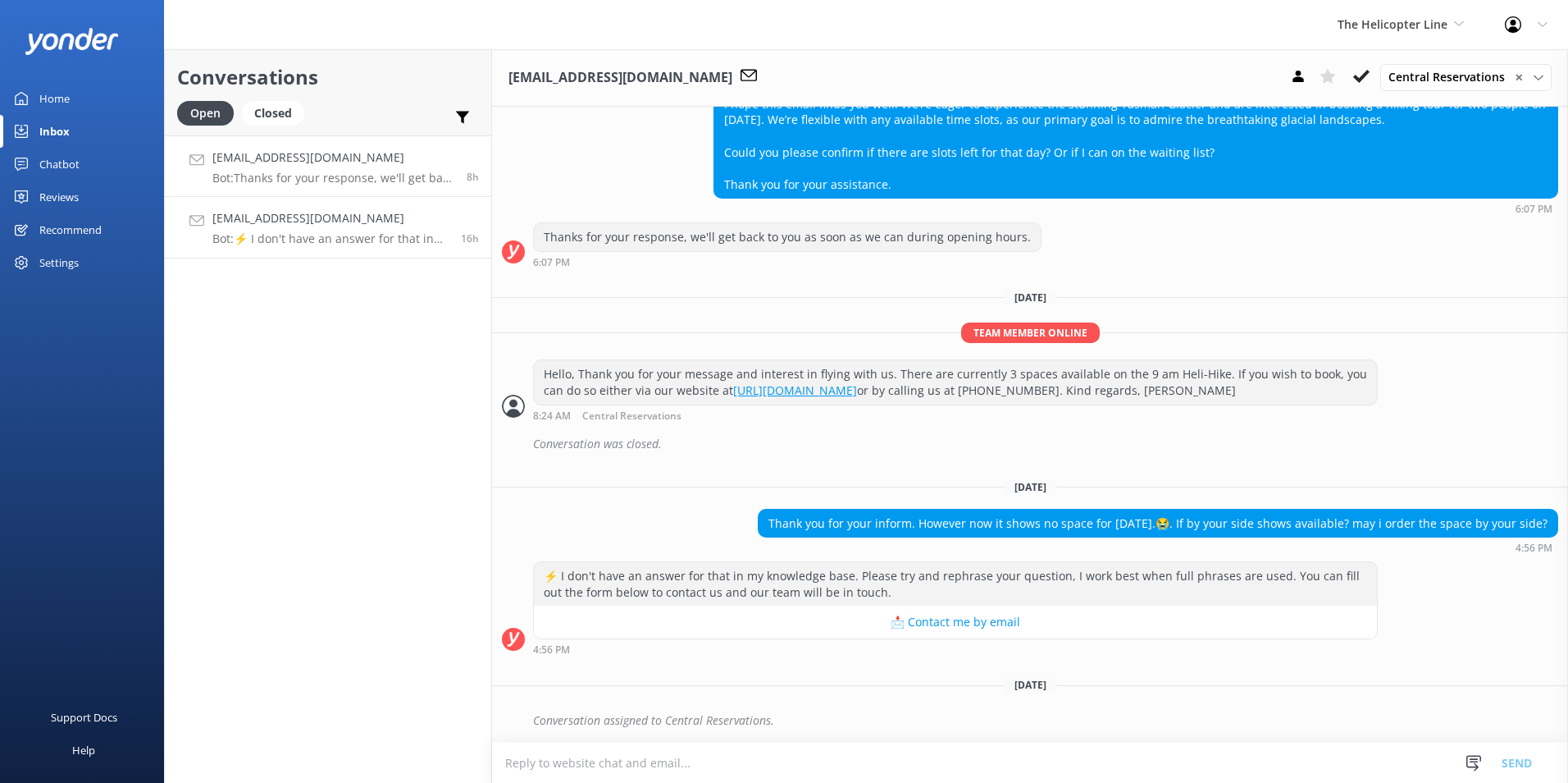
click at [377, 161] on h4 "[EMAIL_ADDRESS][DOMAIN_NAME]" at bounding box center [334, 158] width 242 height 18
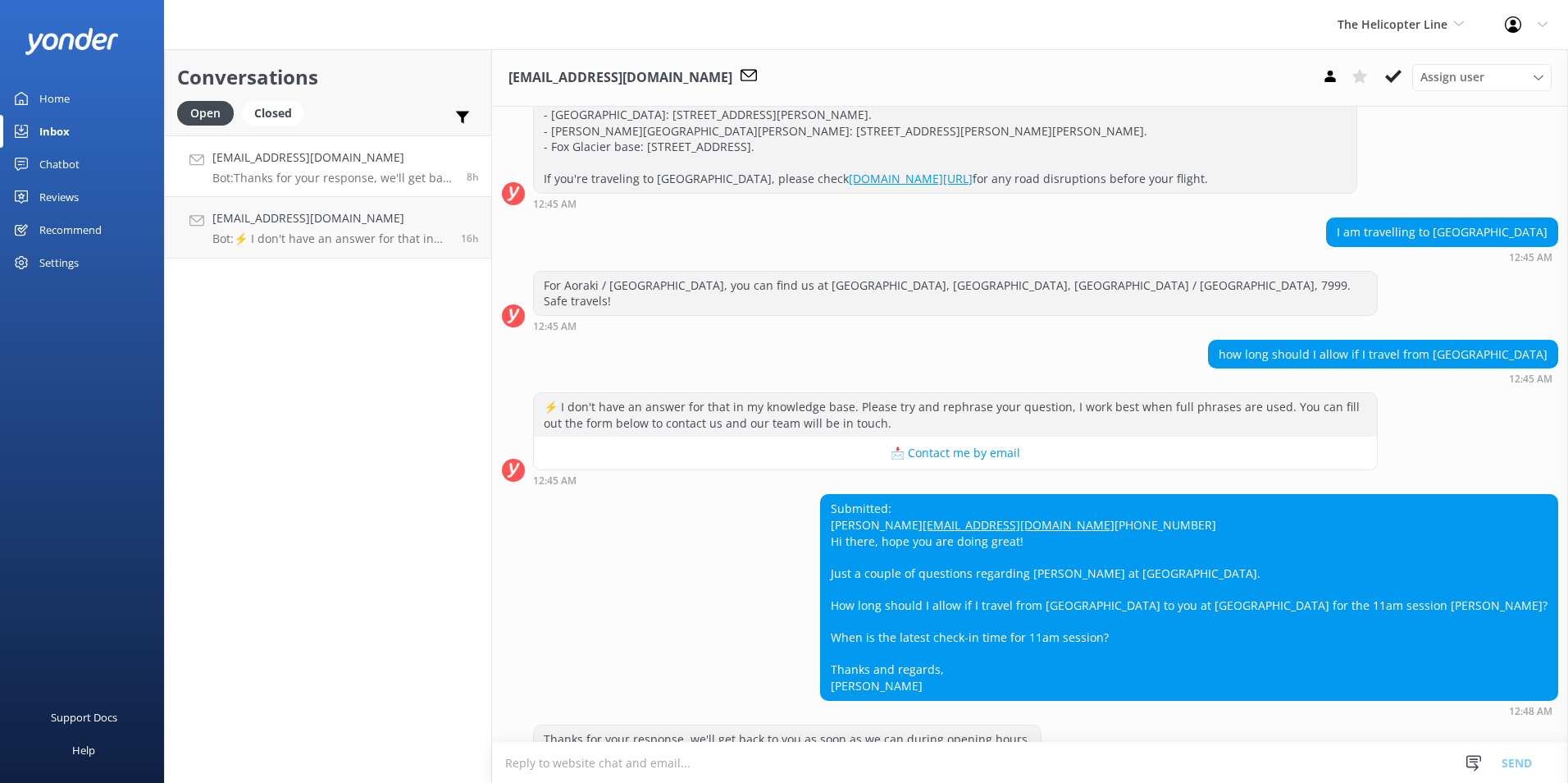
scroll to position [308, 0]
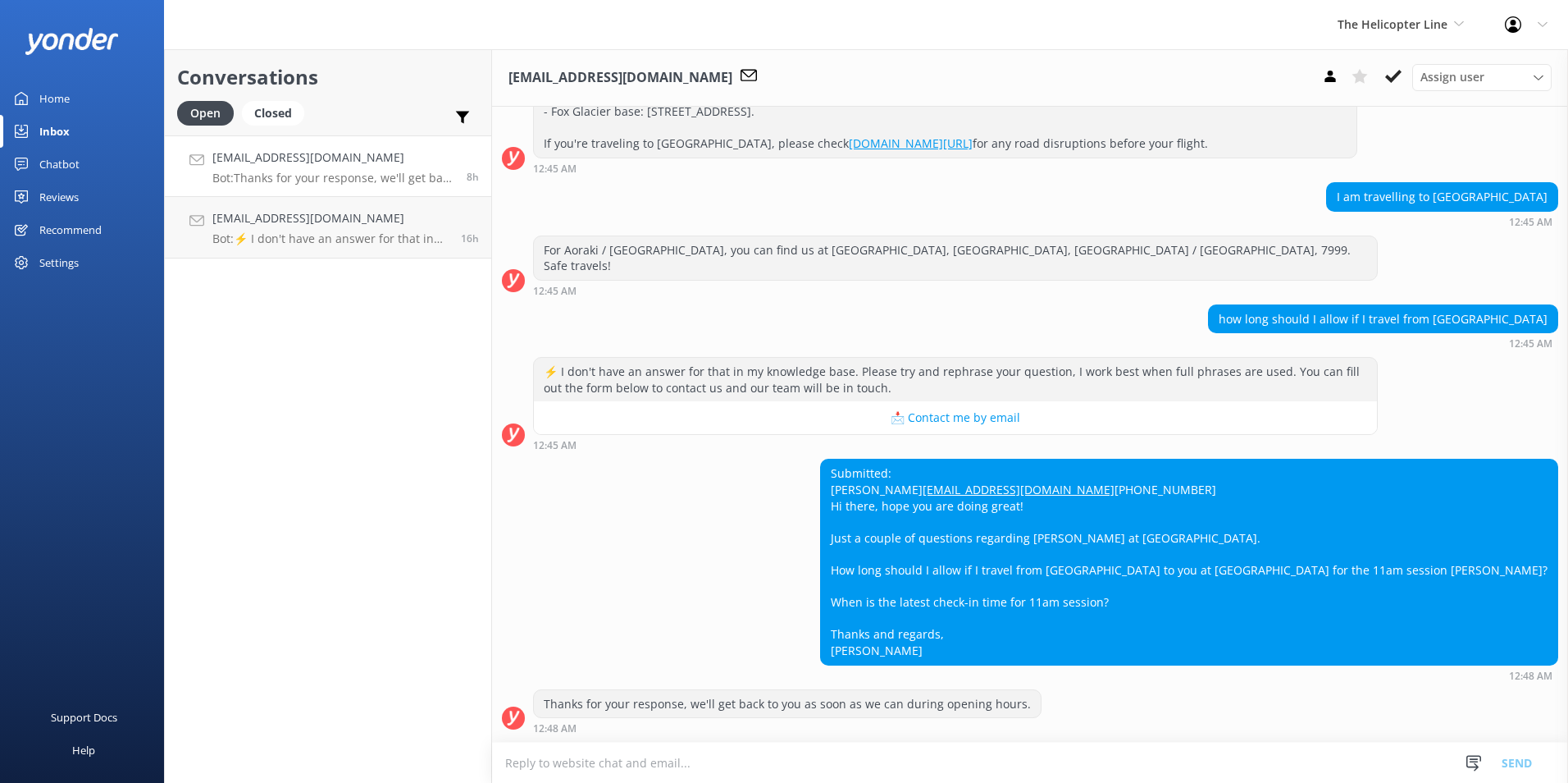
click at [1450, 62] on div "[EMAIL_ADDRESS][DOMAIN_NAME] Assign user [PERSON_NAME] [PERSON_NAME] [PERSON_NA…" at bounding box center [1030, 78] width 1076 height 58
click at [1445, 76] on span "Assign user" at bounding box center [1453, 77] width 64 height 18
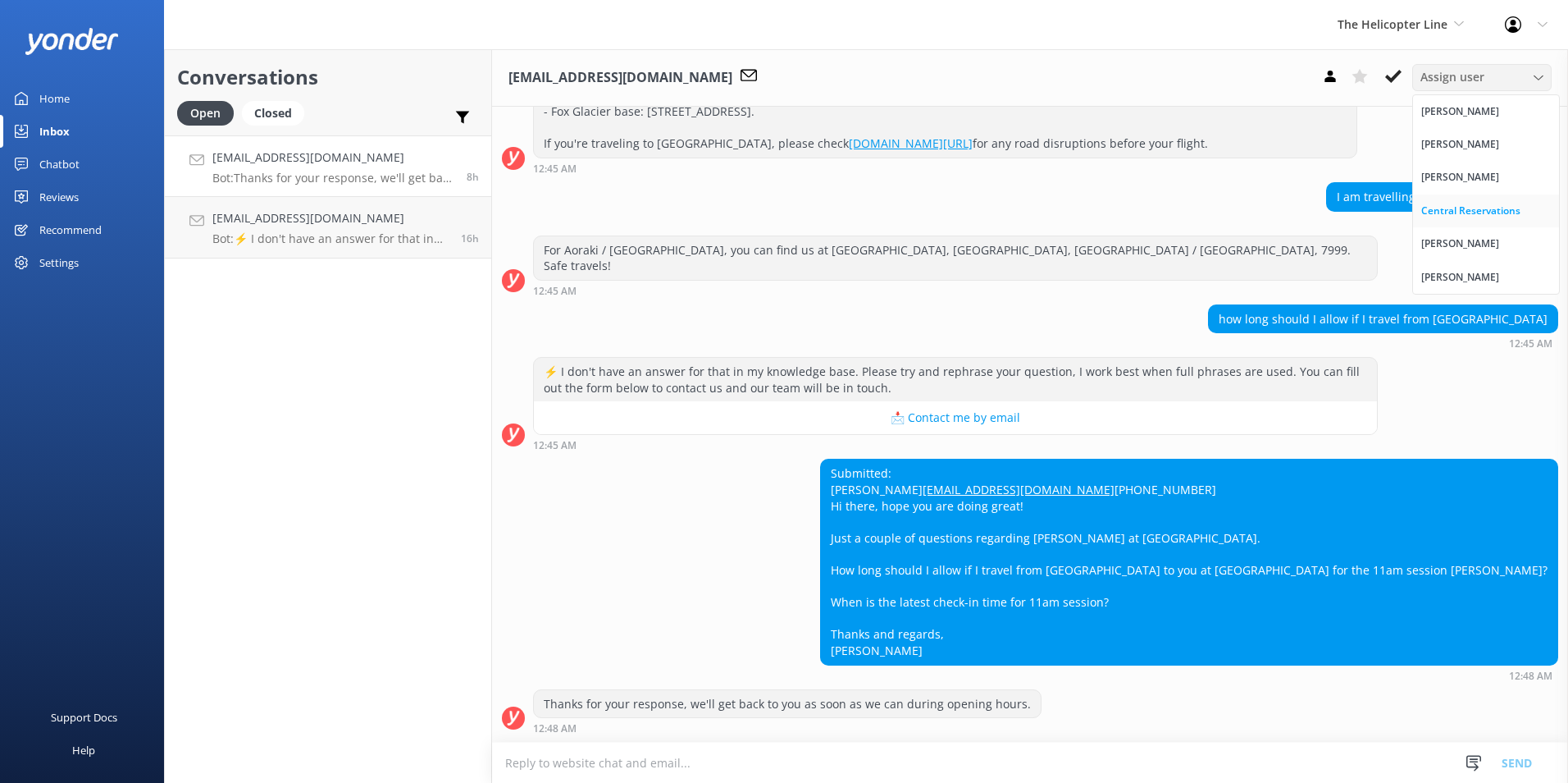
click at [1451, 212] on div "Central Reservations" at bounding box center [1471, 211] width 99 height 17
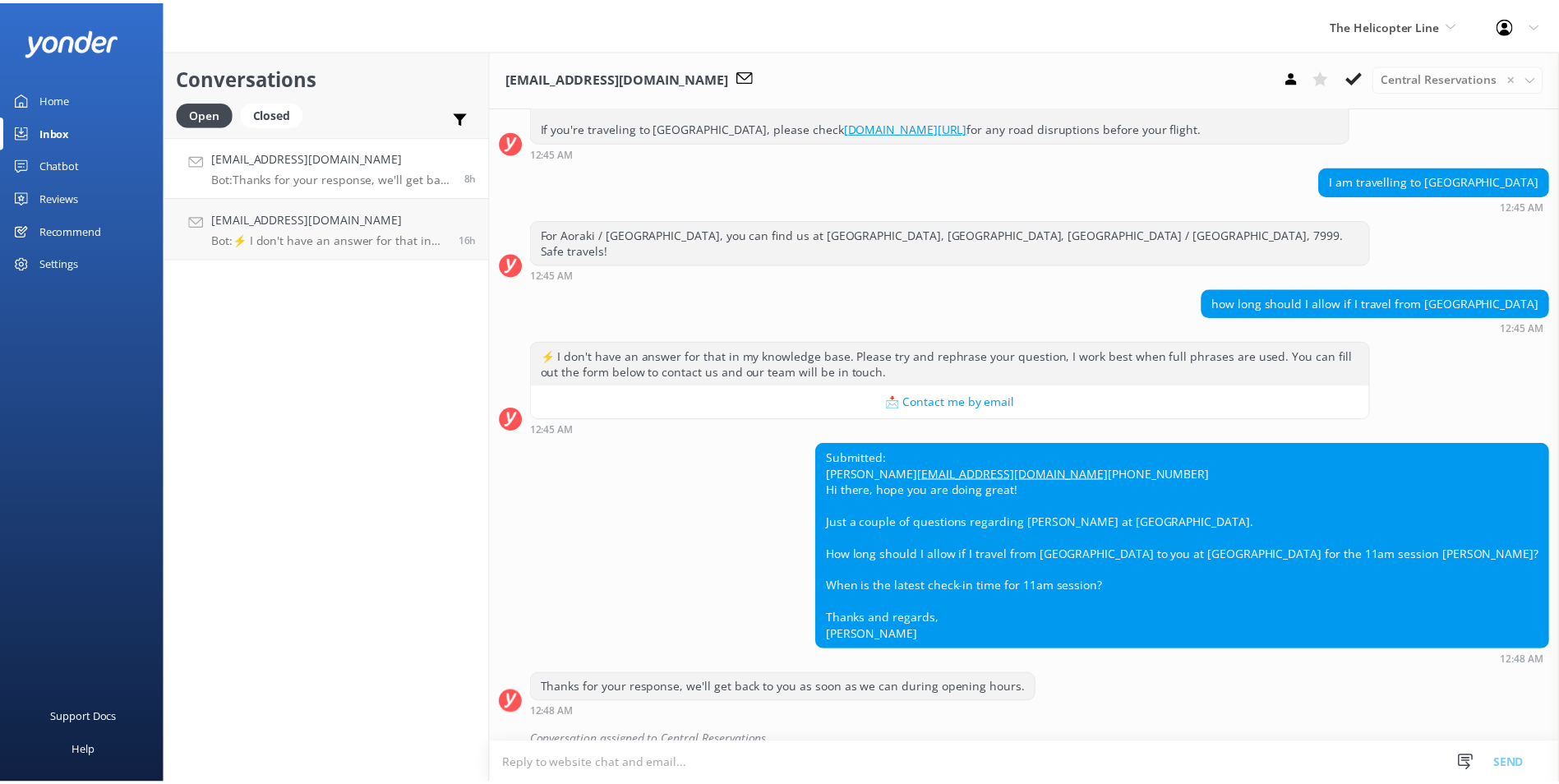
scroll to position [343, 0]
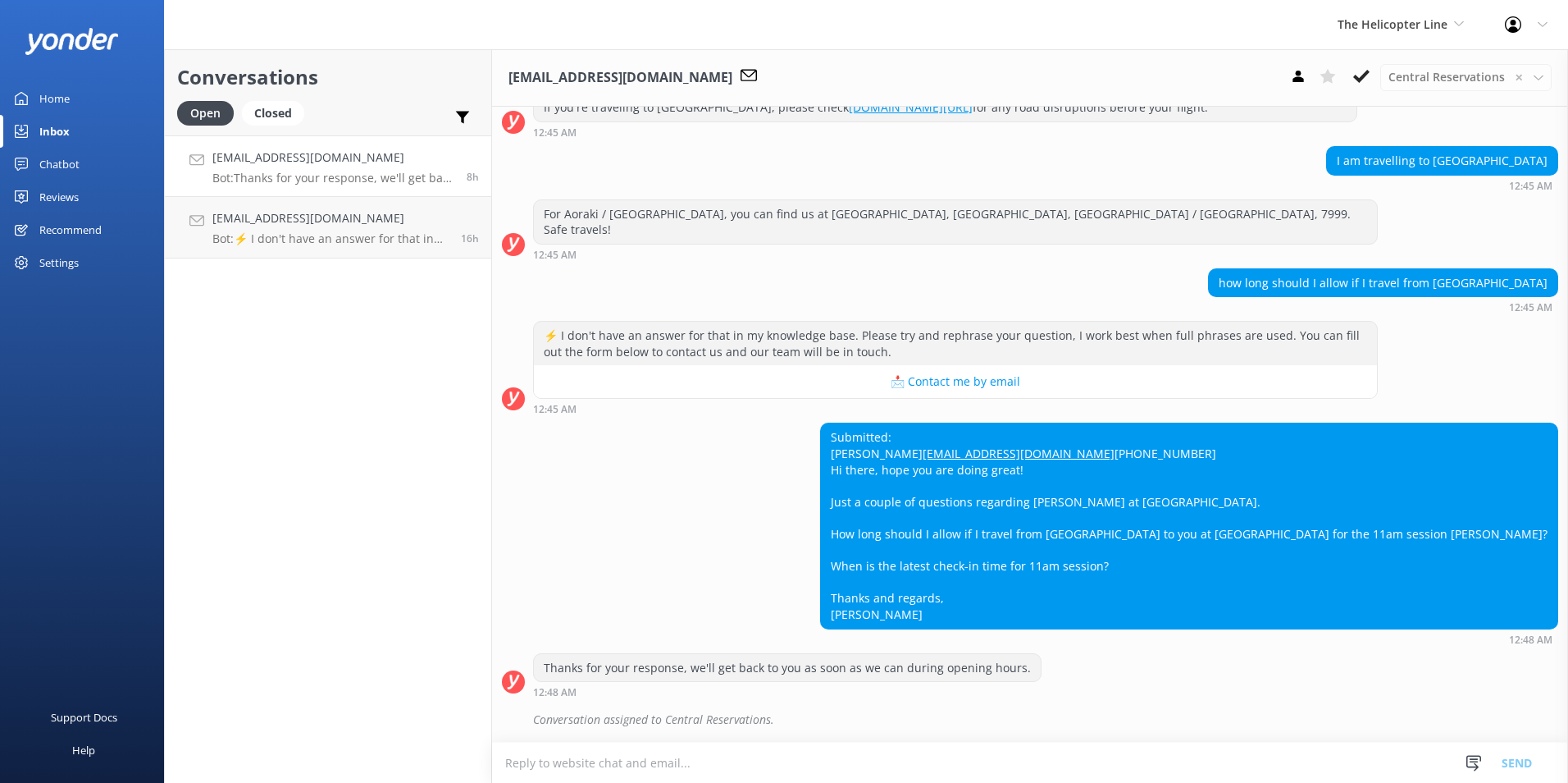
click at [1362, 13] on div "The Helicopter Line Milford Sound Scenic Flights Glacier Helicopters The Helico…" at bounding box center [1400, 25] width 168 height 50
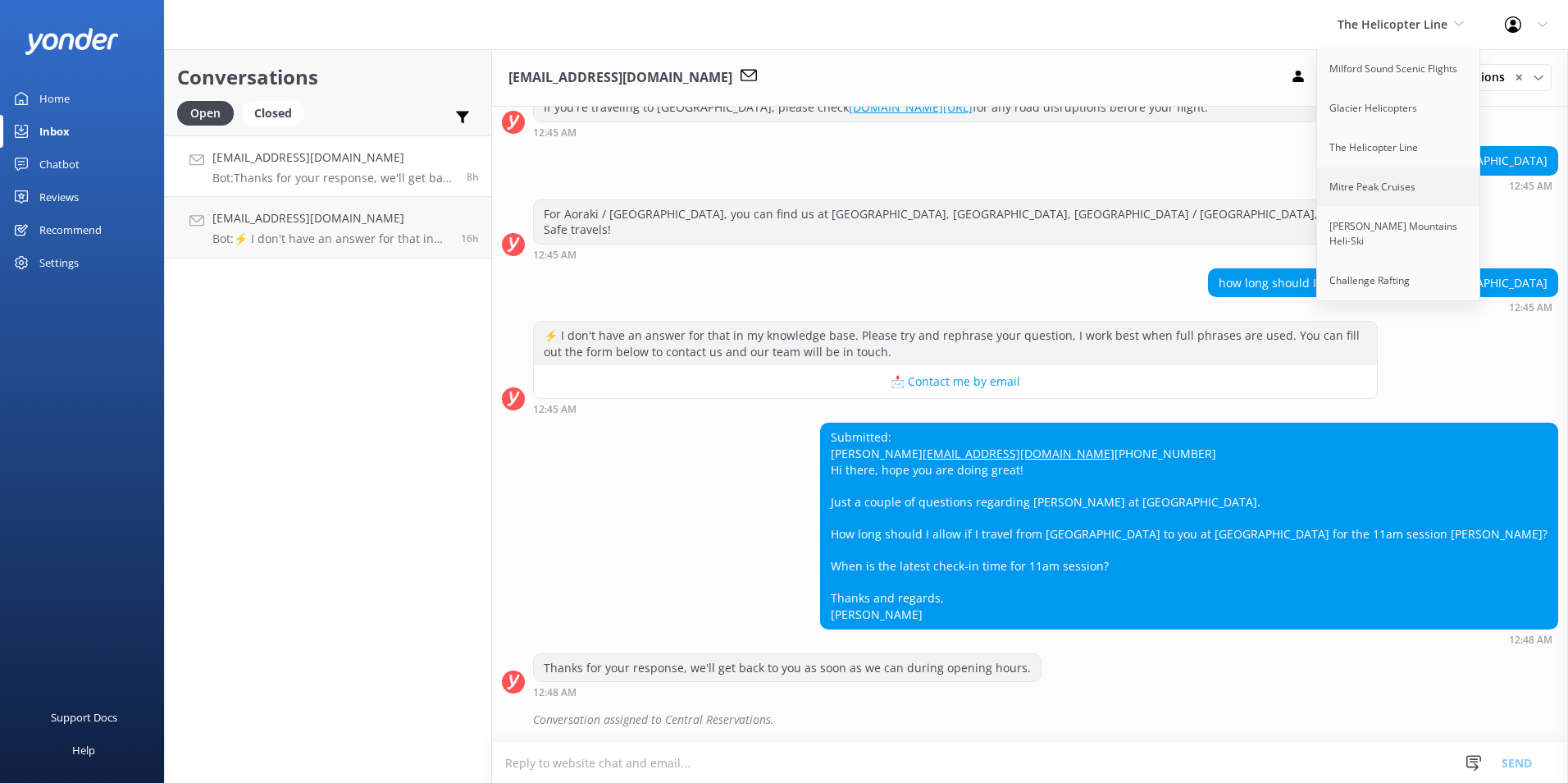
click at [1404, 182] on link "Mitre Peak Cruises" at bounding box center [1398, 187] width 164 height 39
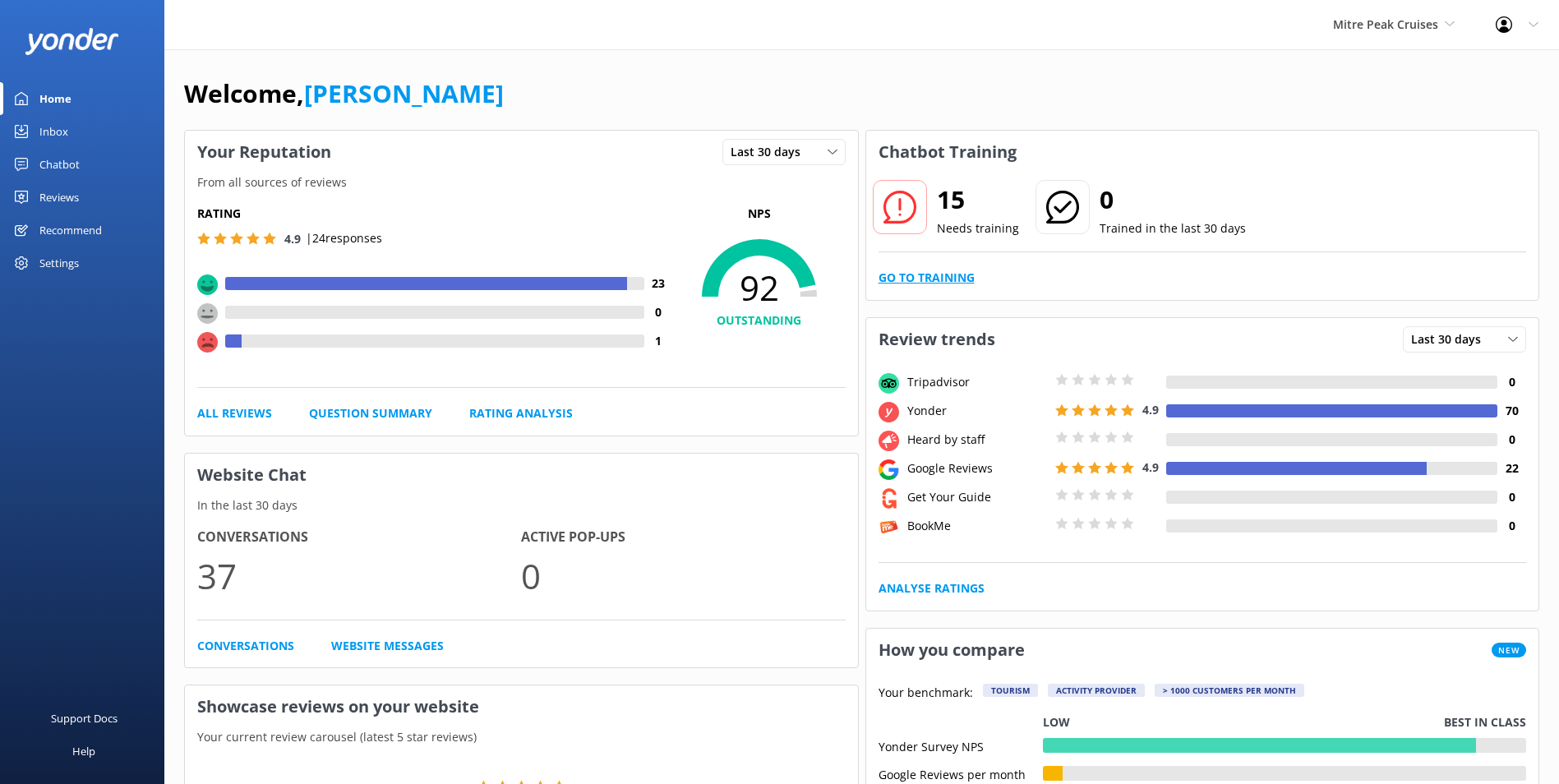
click at [951, 281] on link "Go to Training" at bounding box center [926, 278] width 96 height 18
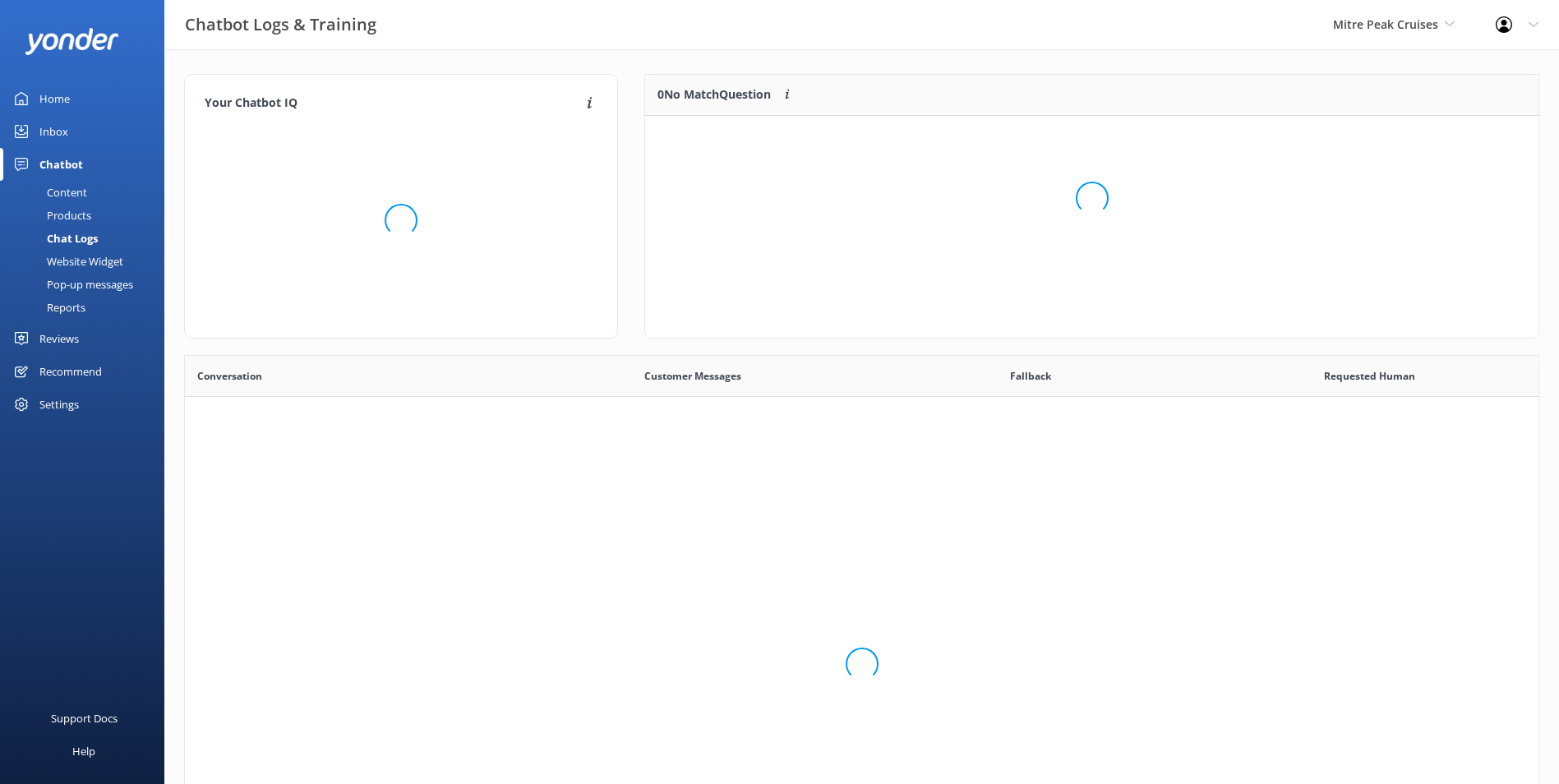
scroll to position [564, 1341]
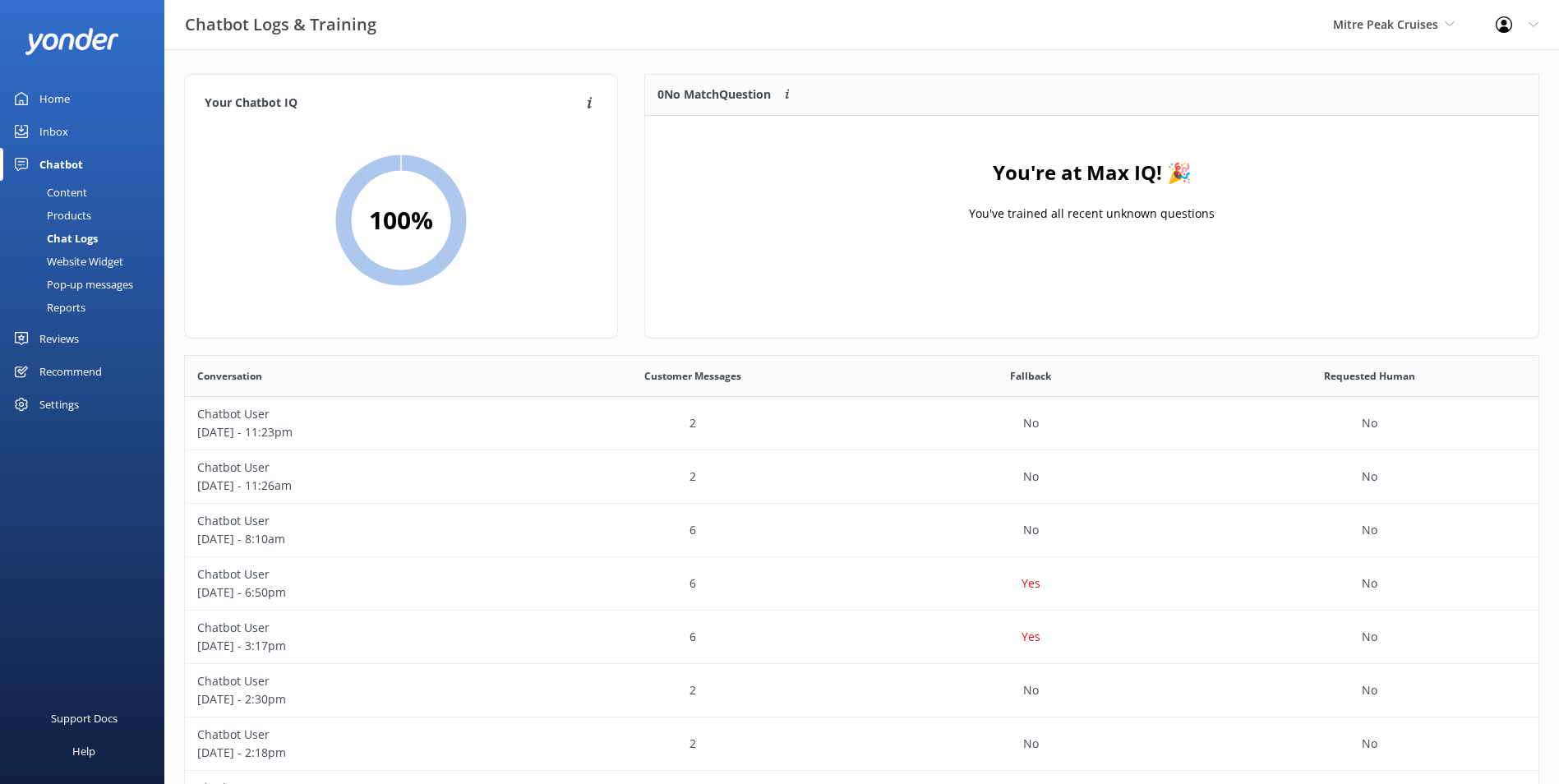
click at [37, 132] on link "Inbox" at bounding box center [82, 131] width 164 height 33
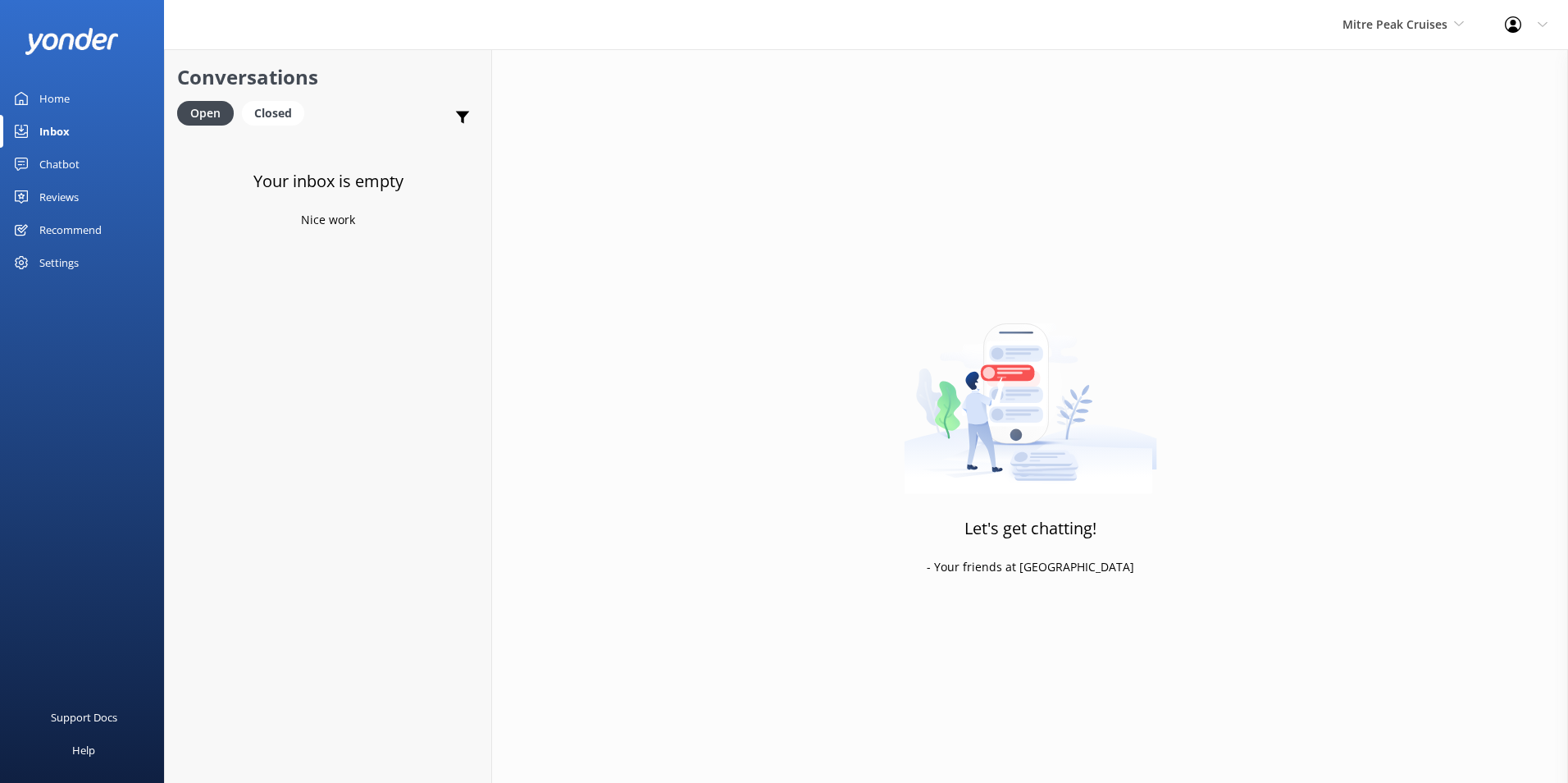
click at [1402, 36] on div "Mitre Peak Cruises Milford Sound Scenic Flights Glacier Helicopters The Helicop…" at bounding box center [1403, 25] width 162 height 50
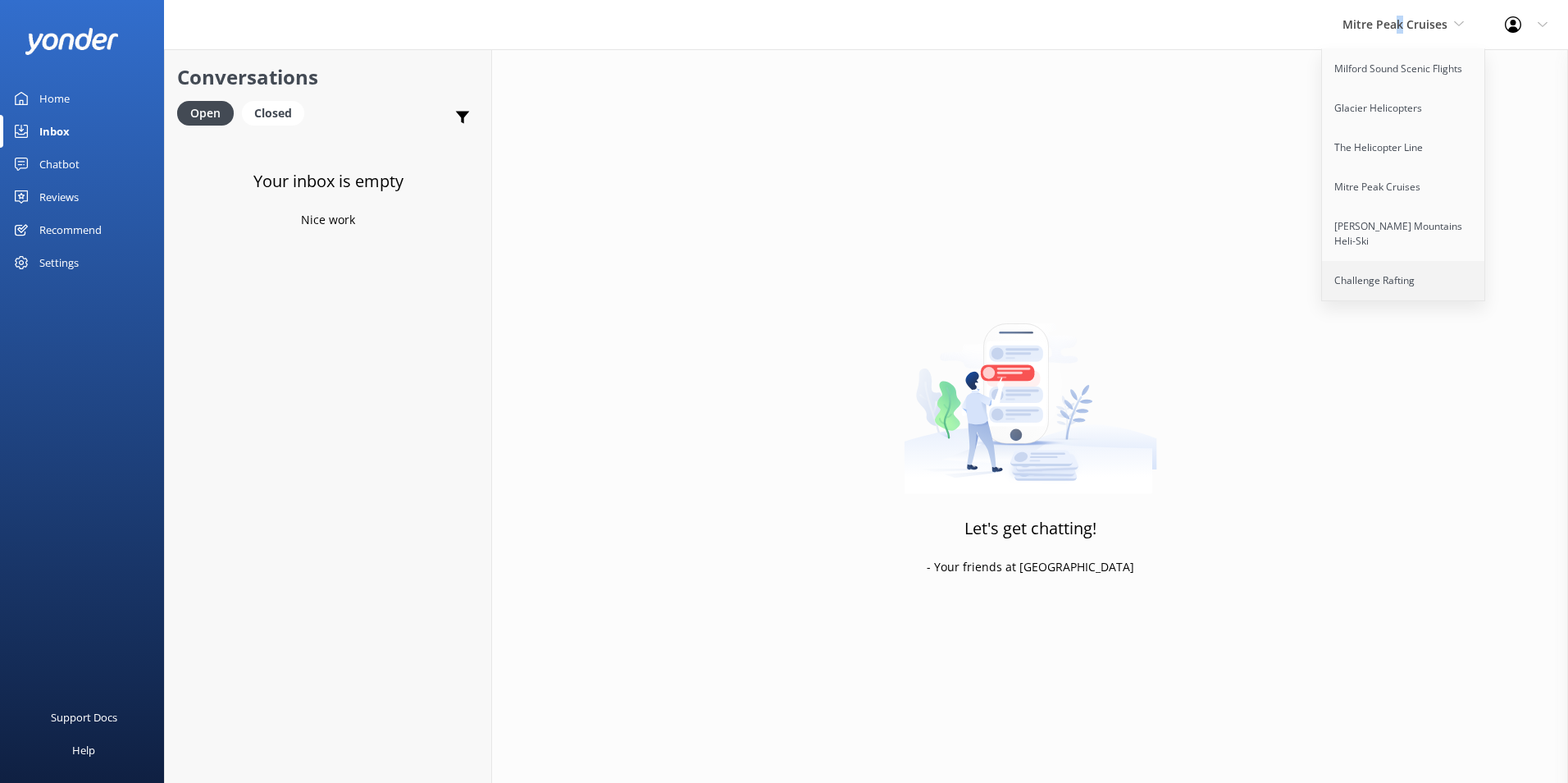
drag, startPoint x: 1403, startPoint y: 35, endPoint x: 1400, endPoint y: 250, distance: 215.0
click at [1400, 261] on link "Challenge Rafting" at bounding box center [1404, 281] width 164 height 39
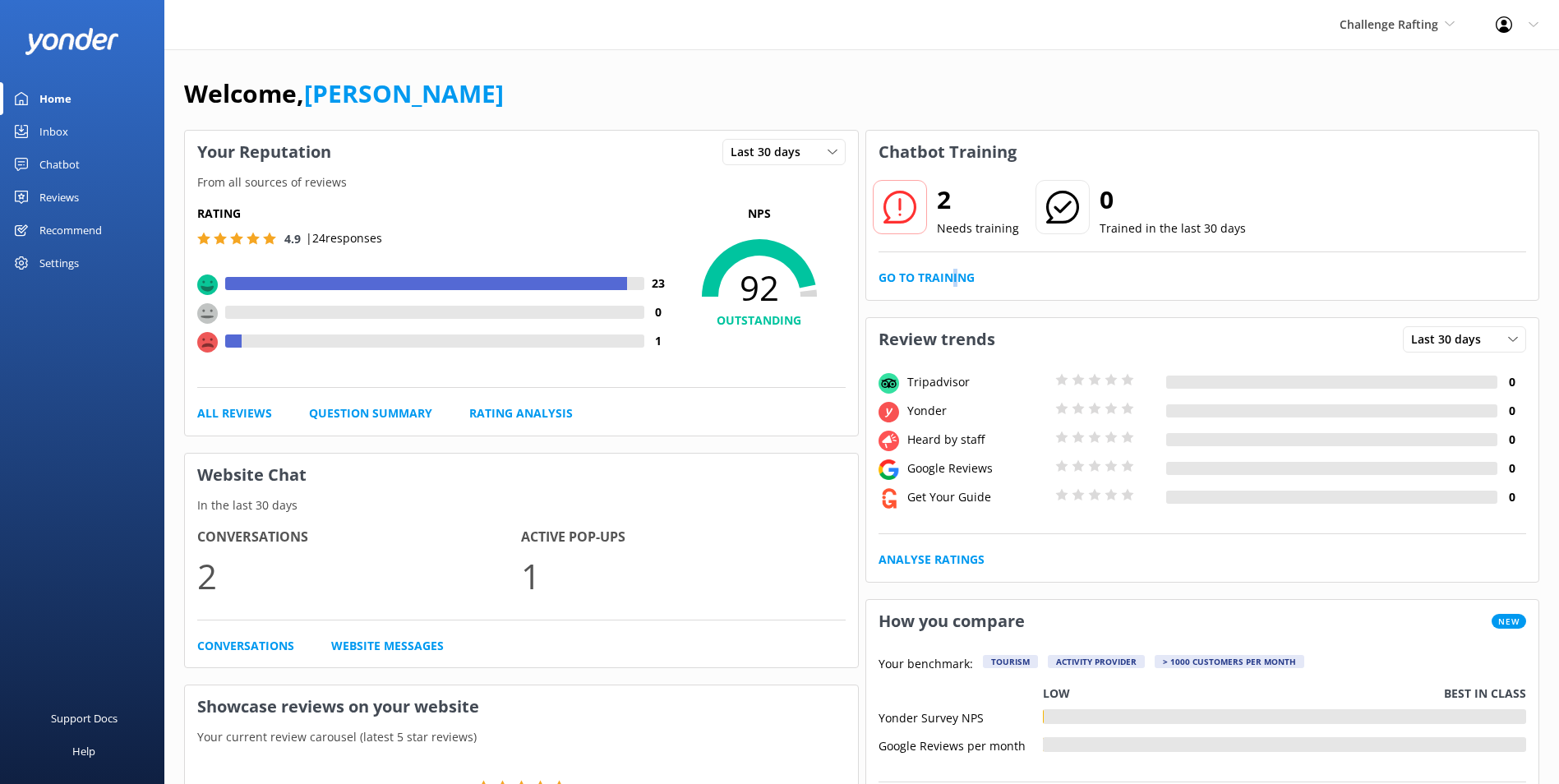
click at [954, 294] on div "2 Needs training 0 Trained in the last 30 days Go to Training" at bounding box center [1202, 237] width 673 height 127
drag, startPoint x: 954, startPoint y: 294, endPoint x: 952, endPoint y: 279, distance: 15.1
click at [952, 279] on link "Go to Training" at bounding box center [926, 278] width 96 height 18
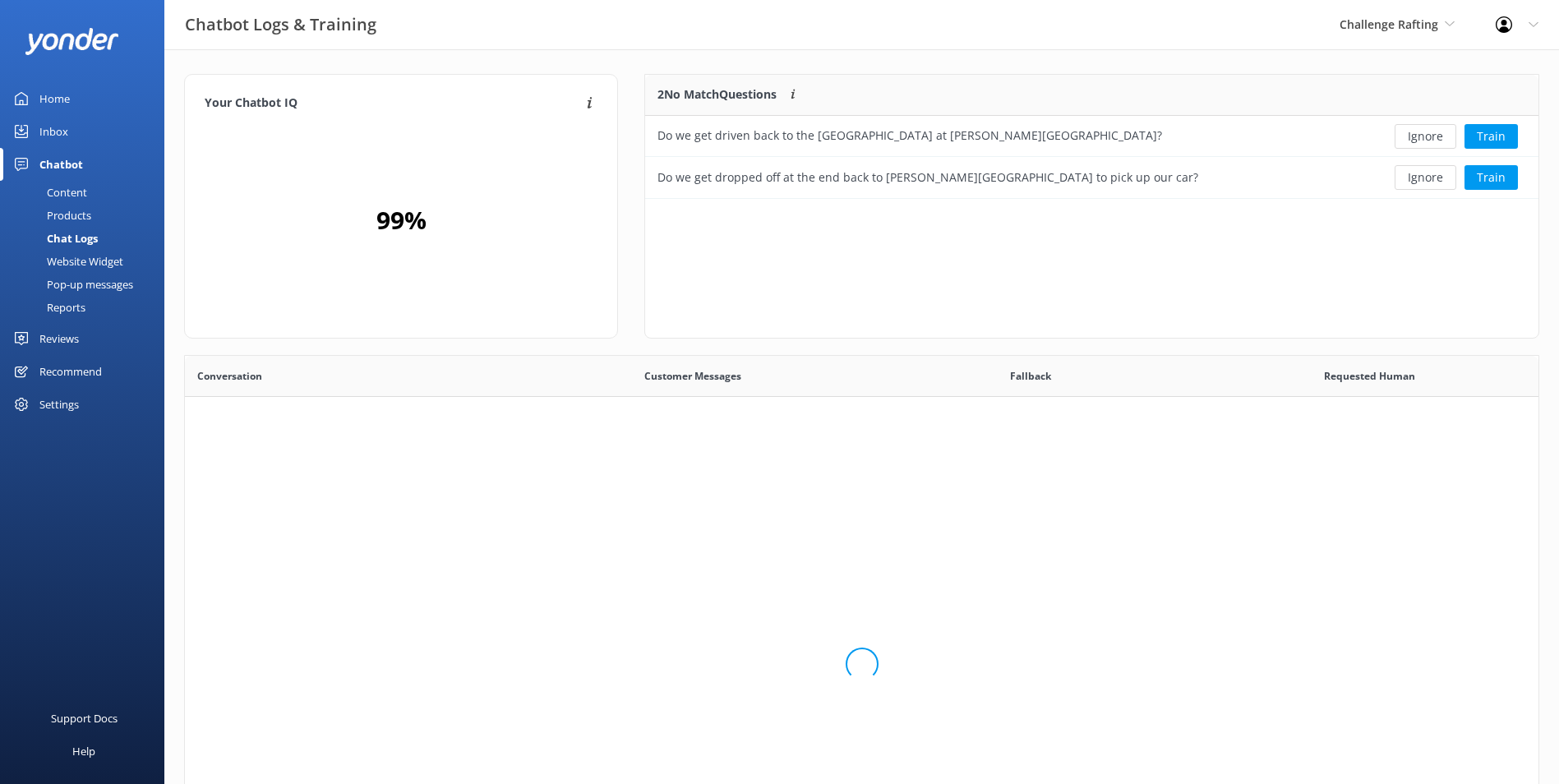
scroll to position [112, 880]
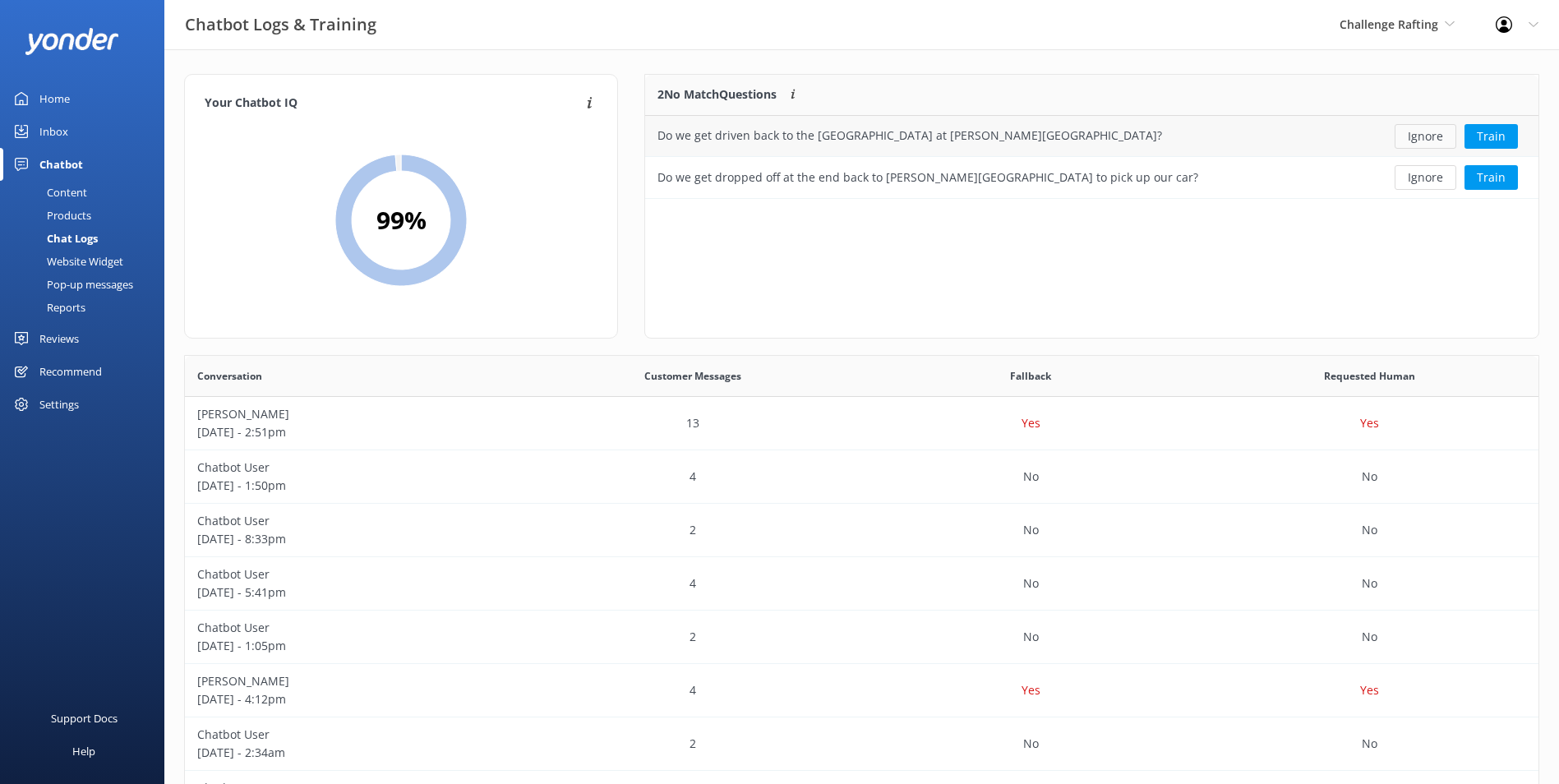
click at [1415, 138] on button "Ignore" at bounding box center [1425, 136] width 62 height 25
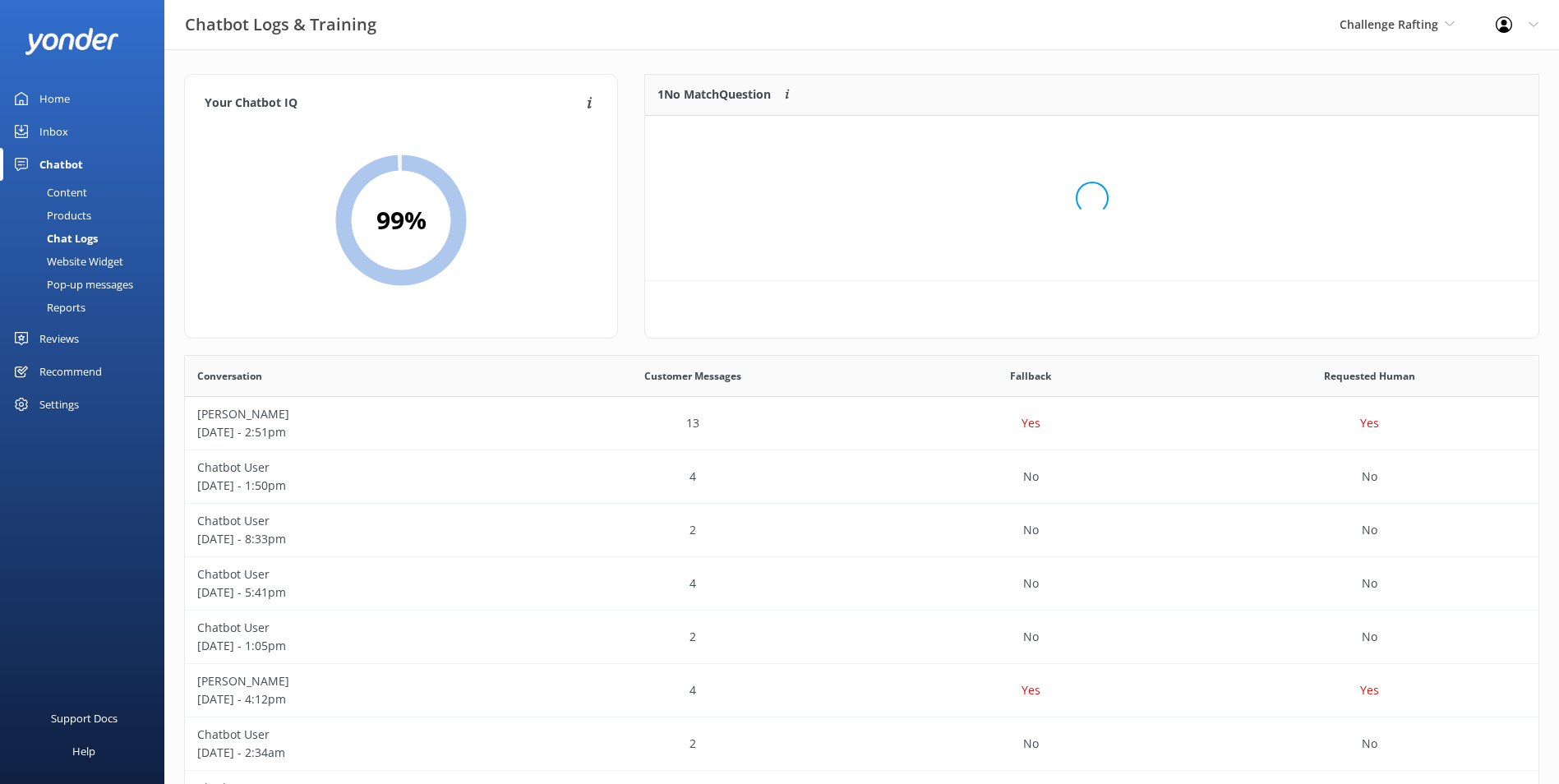
scroll to position [71, 880]
click at [1416, 140] on button "Ignore" at bounding box center [1425, 136] width 62 height 25
click at [100, 129] on link "Inbox" at bounding box center [82, 131] width 164 height 33
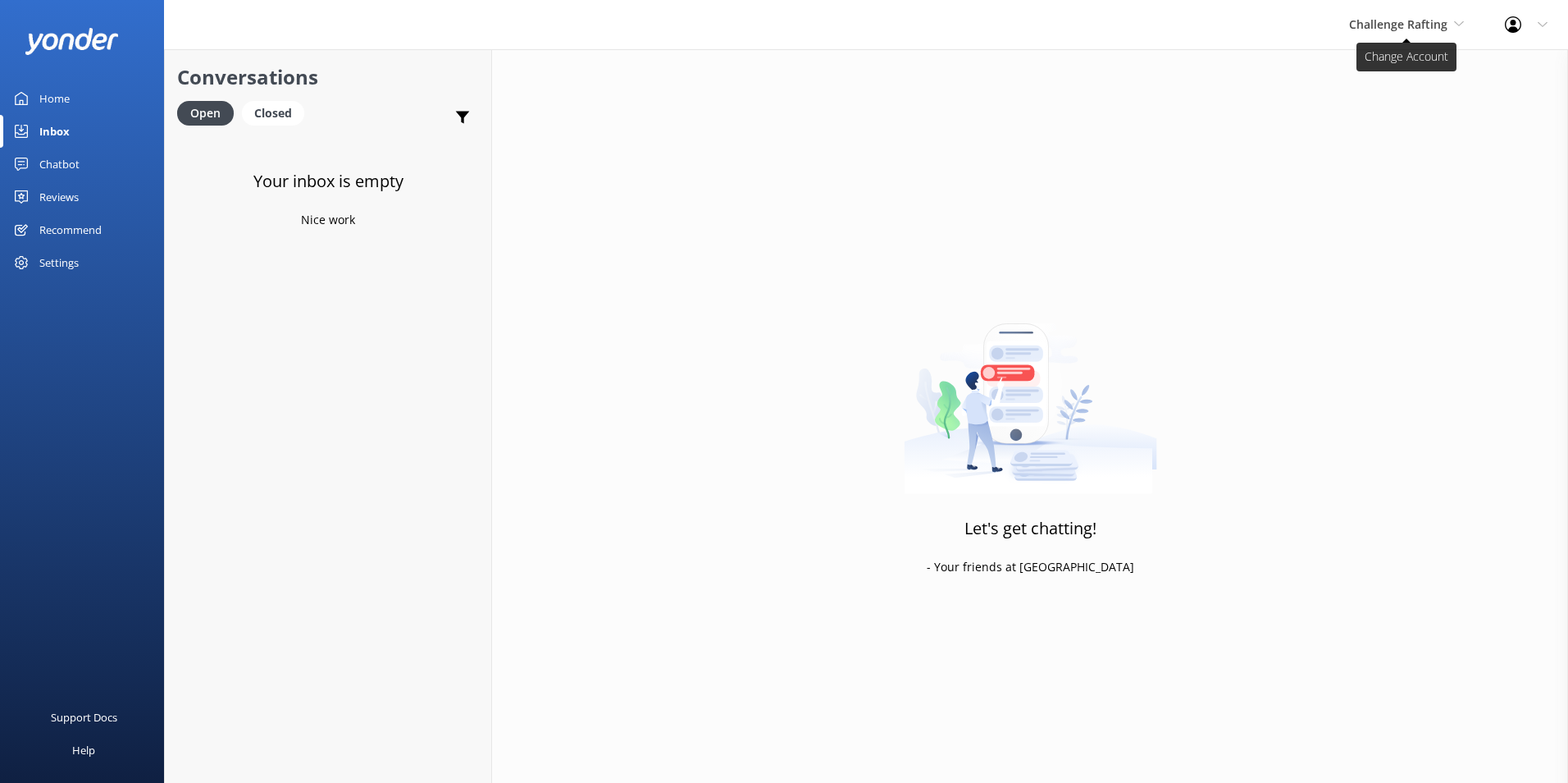
click at [1402, 27] on span "Challenge Rafting" at bounding box center [1398, 24] width 98 height 16
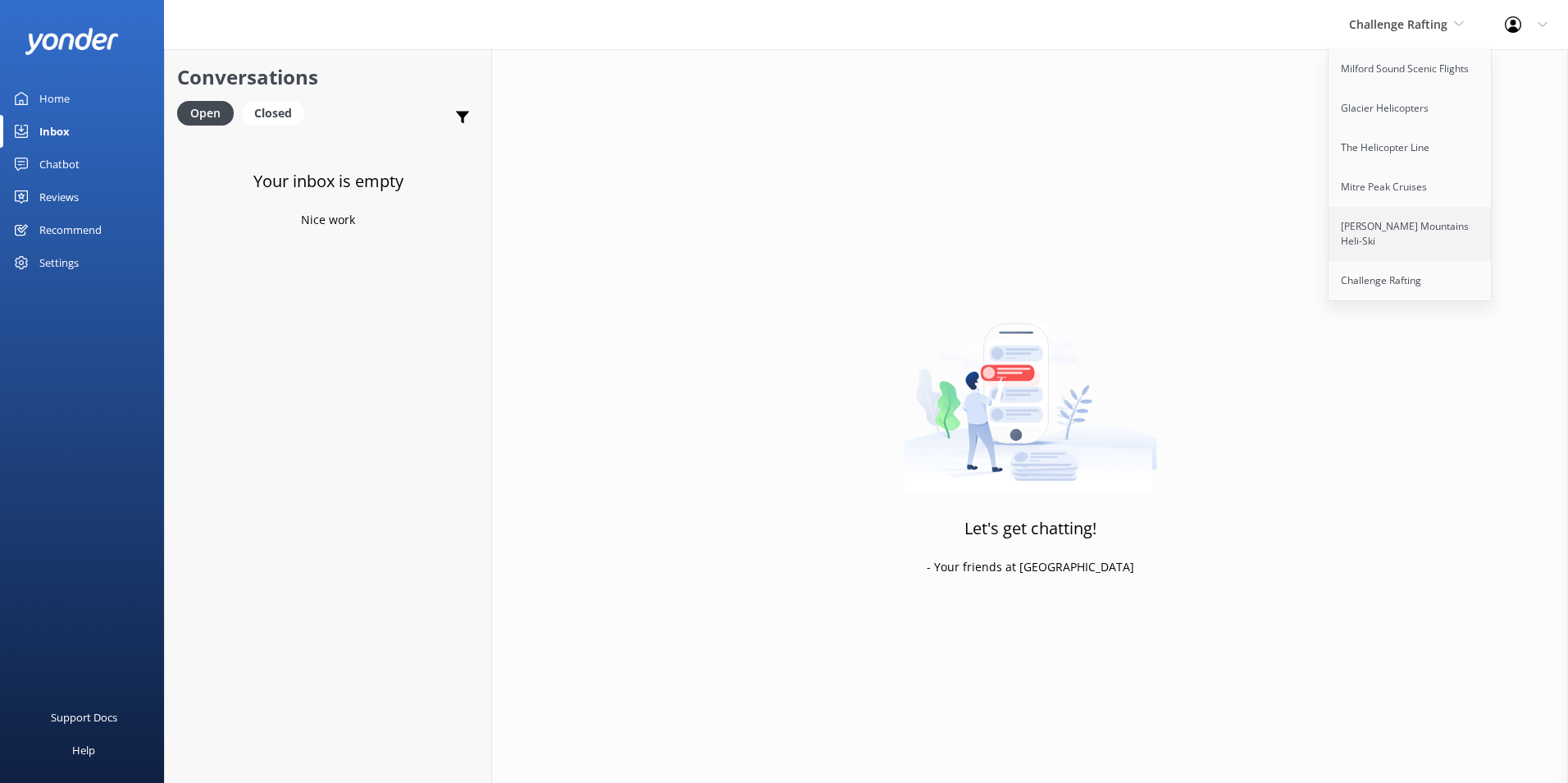
click at [1451, 230] on link "[PERSON_NAME] Mountains Heli-Ski" at bounding box center [1410, 234] width 164 height 54
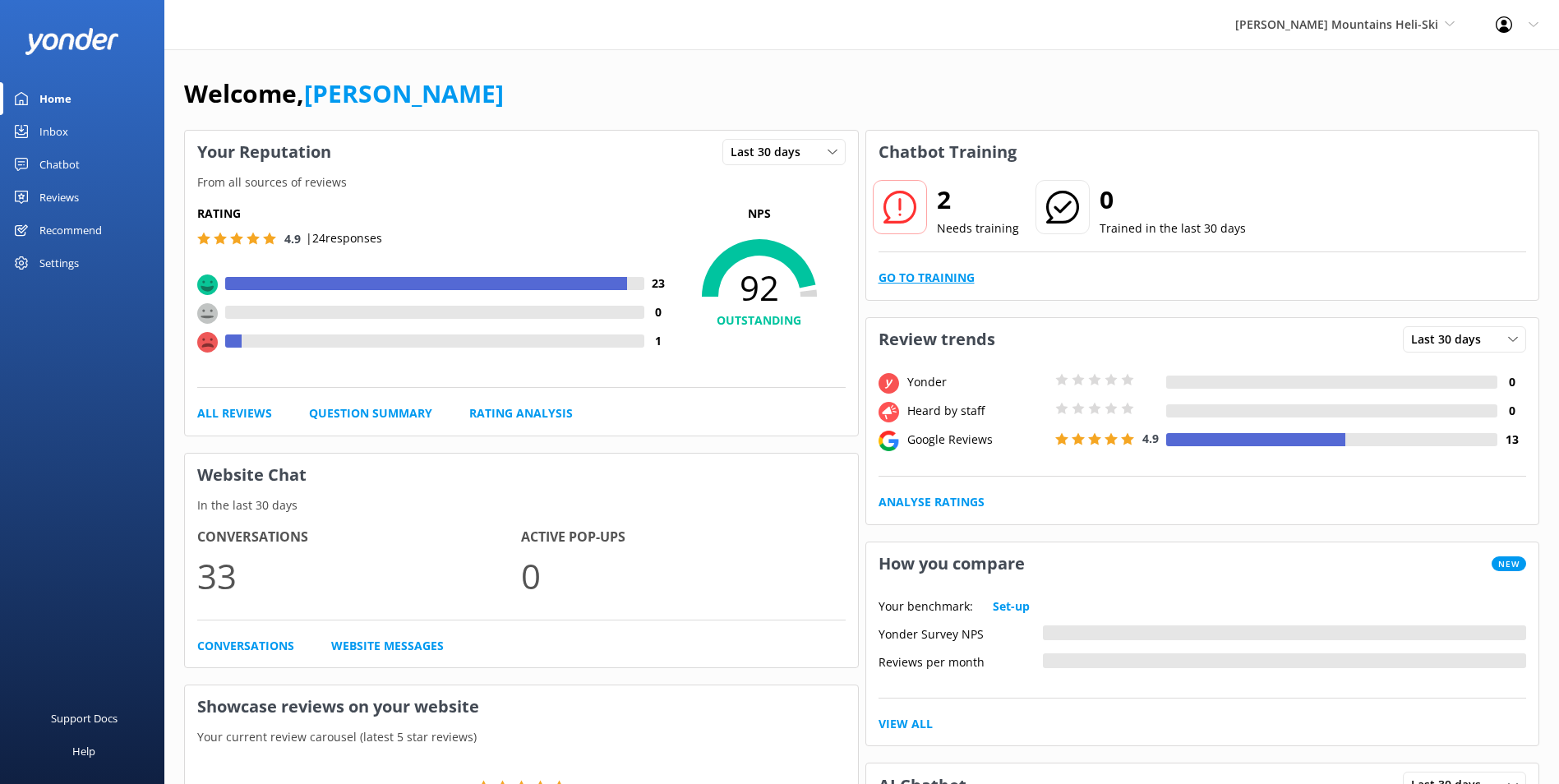
click at [959, 278] on link "Go to Training" at bounding box center [926, 278] width 96 height 18
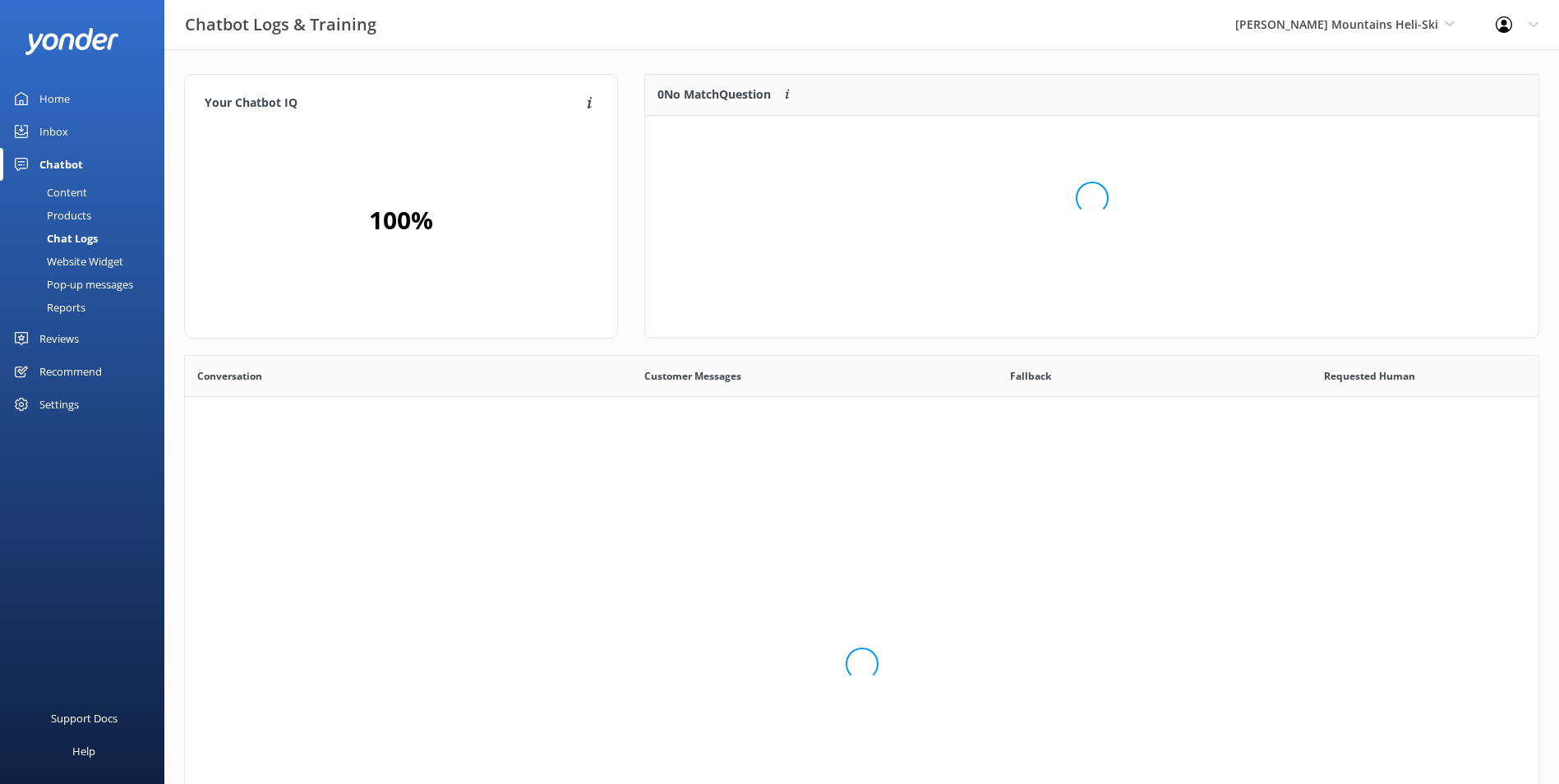
scroll to position [112, 880]
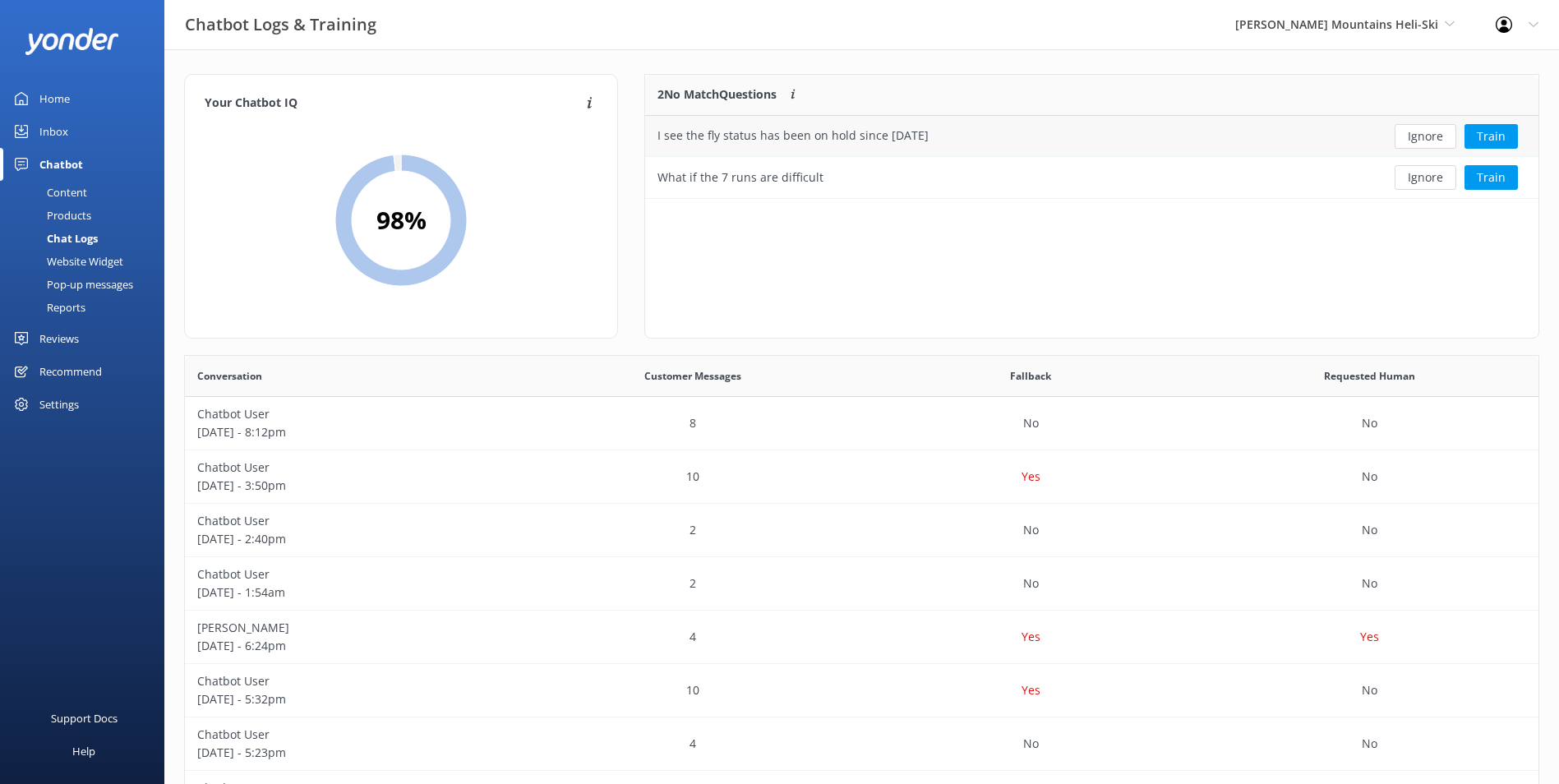
click at [1435, 136] on button "Ignore" at bounding box center [1425, 136] width 62 height 25
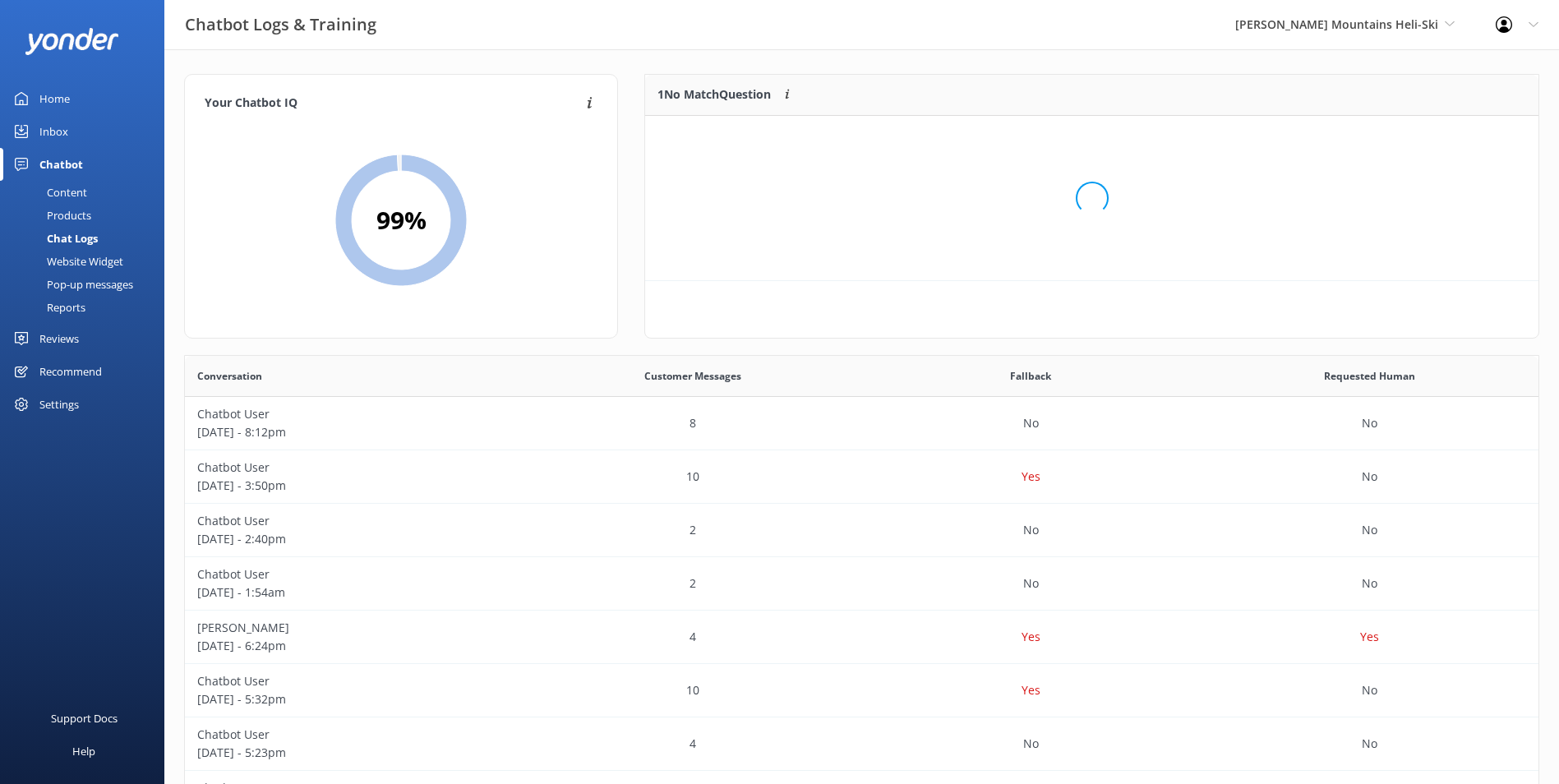
scroll to position [71, 880]
click at [1435, 136] on button "Ignore" at bounding box center [1425, 136] width 62 height 25
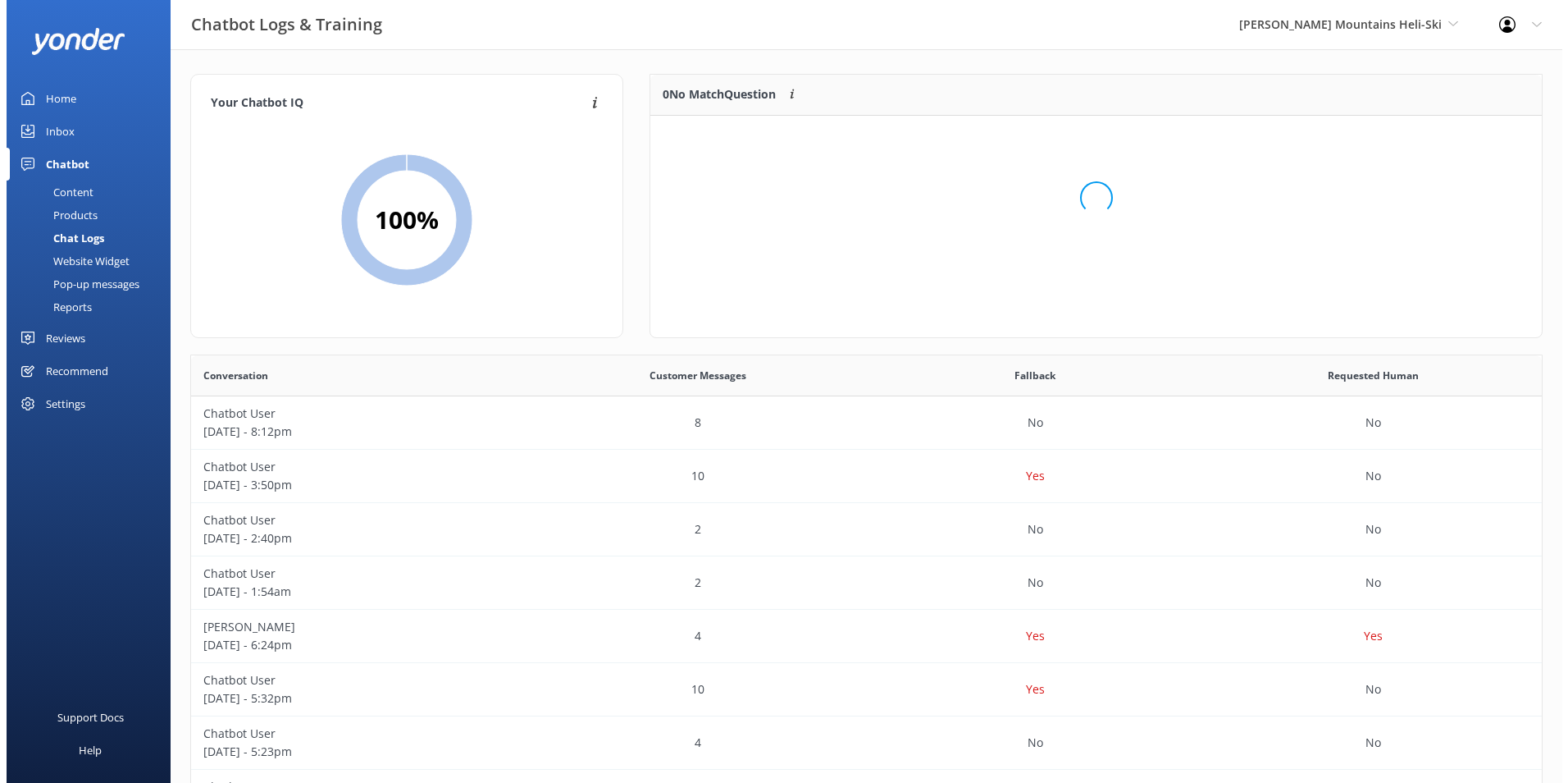
scroll to position [193, 879]
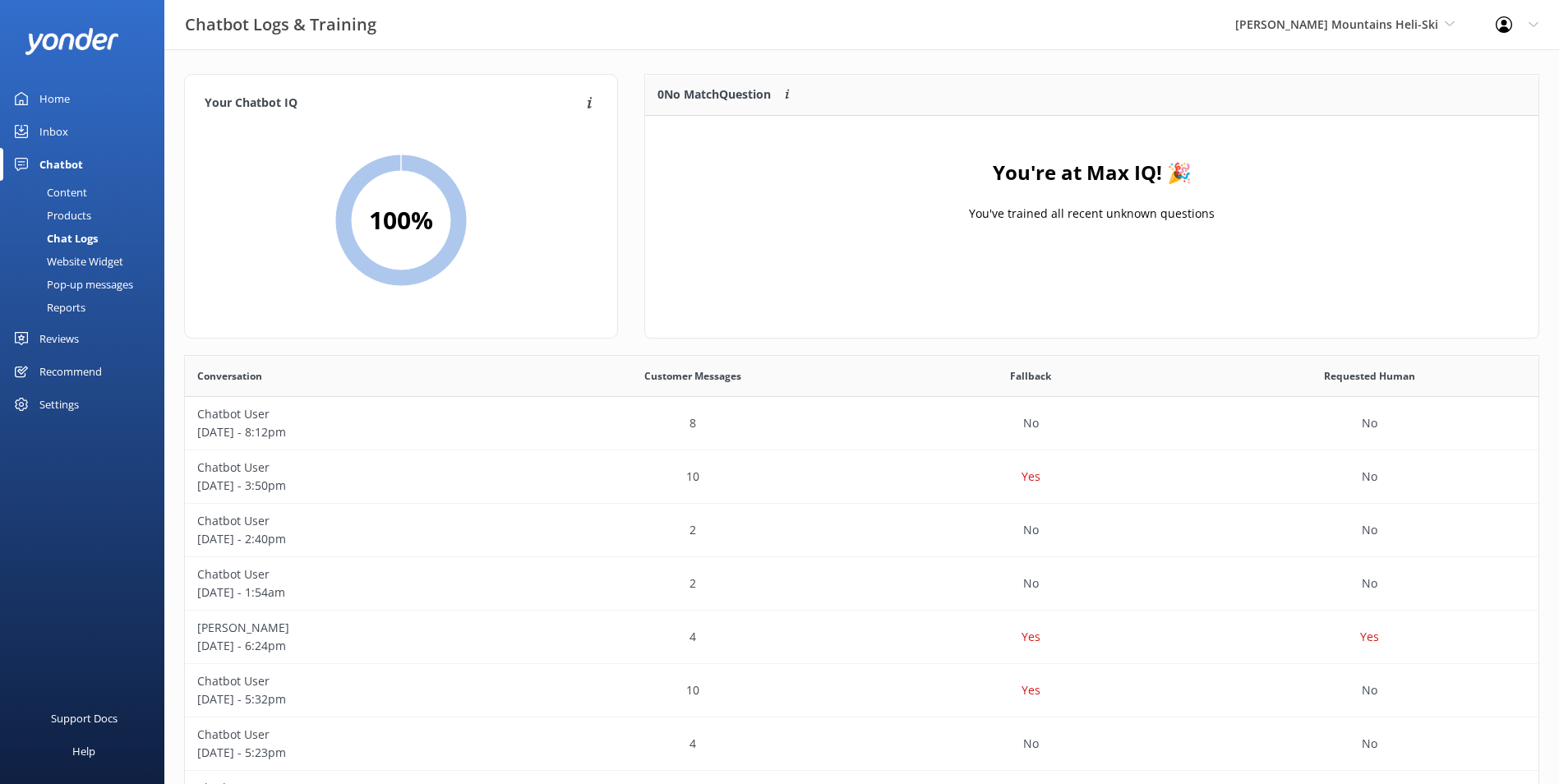
click at [68, 145] on link "Inbox" at bounding box center [82, 131] width 164 height 33
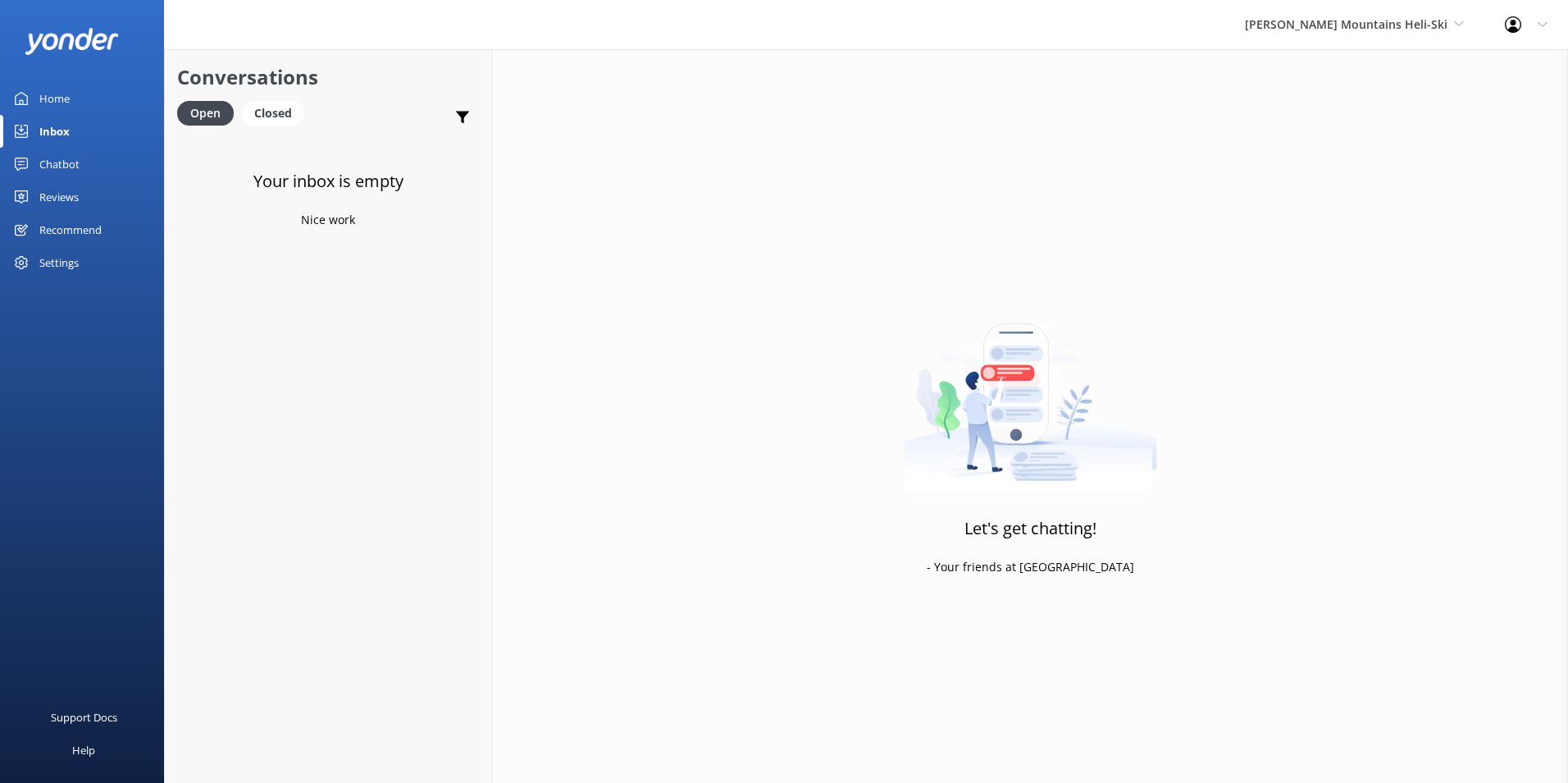
click at [71, 131] on link "Inbox" at bounding box center [82, 131] width 164 height 33
